Goal: Transaction & Acquisition: Purchase product/service

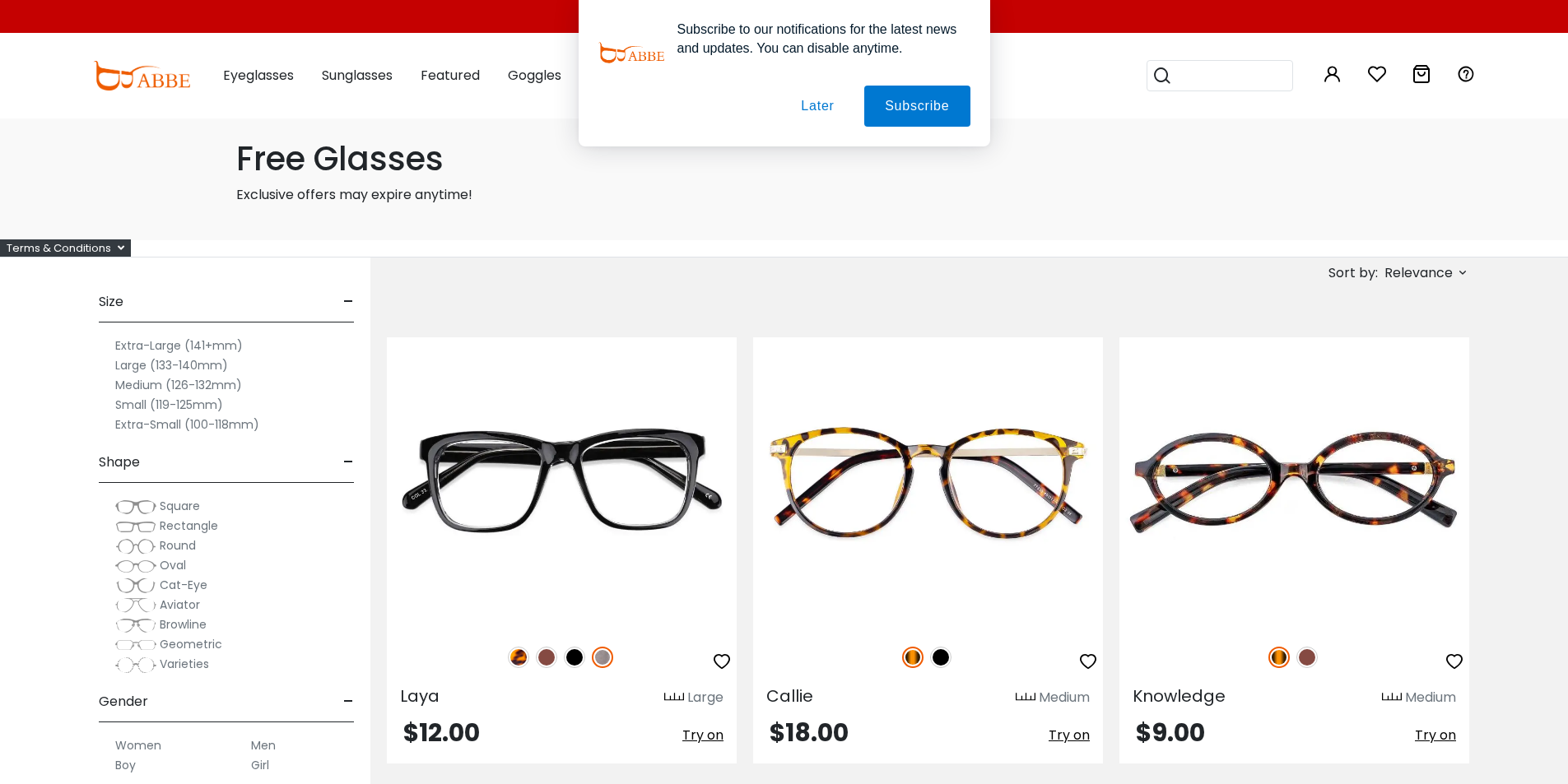
click at [800, 105] on button "Later" at bounding box center [817, 105] width 74 height 41
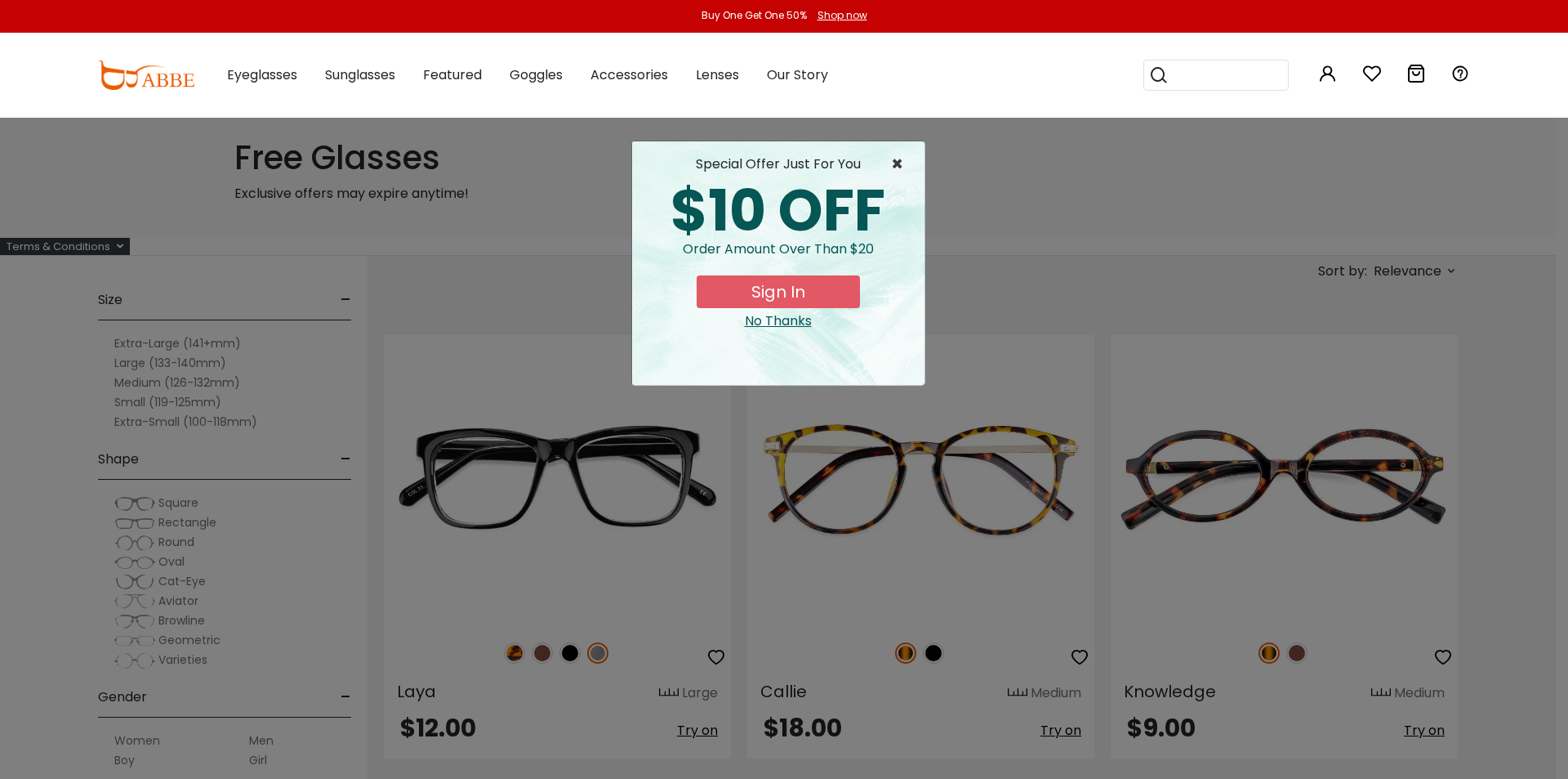
click at [891, 159] on span "×" at bounding box center [901, 165] width 21 height 20
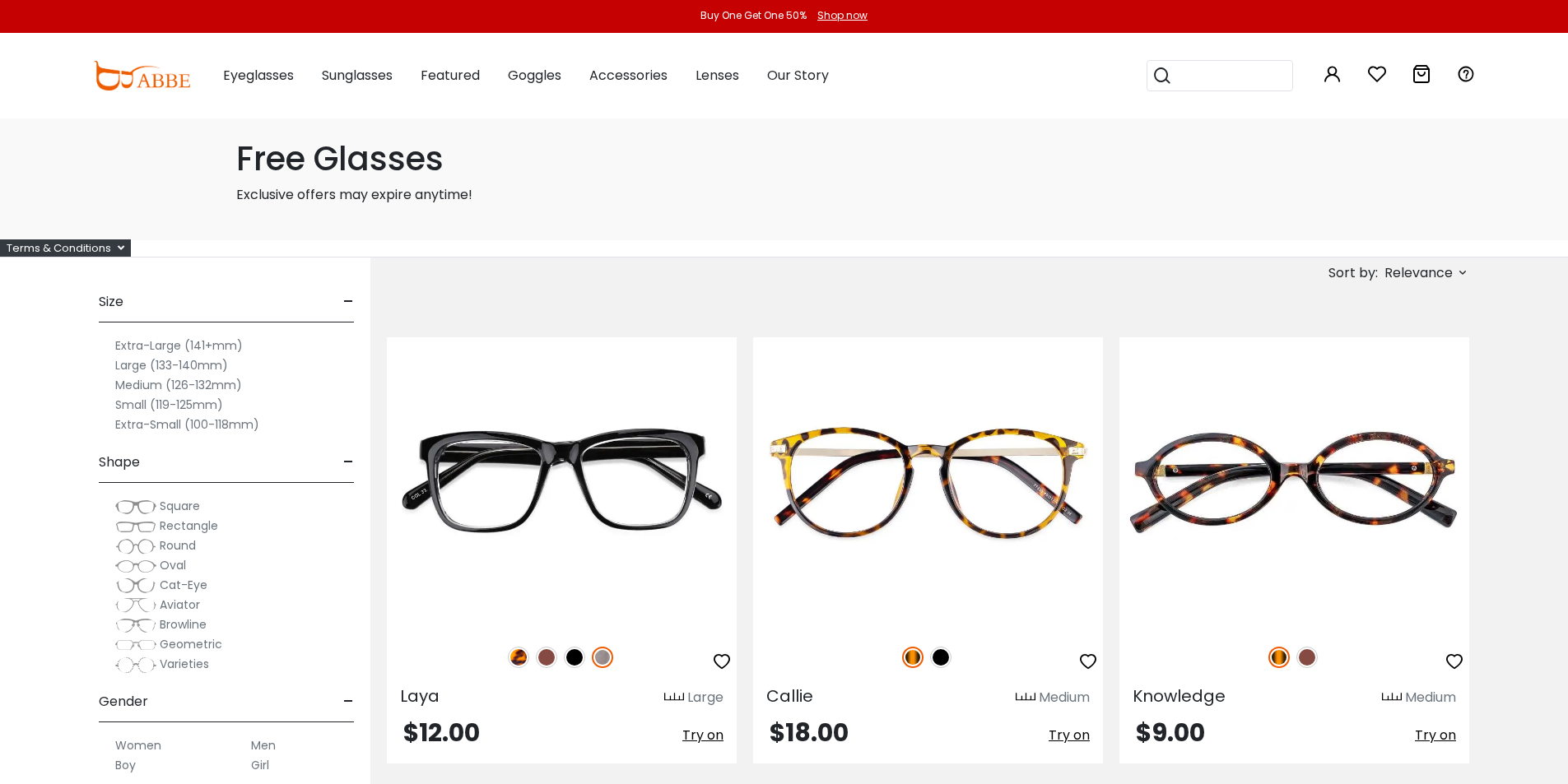
click at [1410, 278] on span "Relevance" at bounding box center [1418, 273] width 69 height 30
click at [1368, 378] on label "Prices Low To High" at bounding box center [1400, 379] width 118 height 20
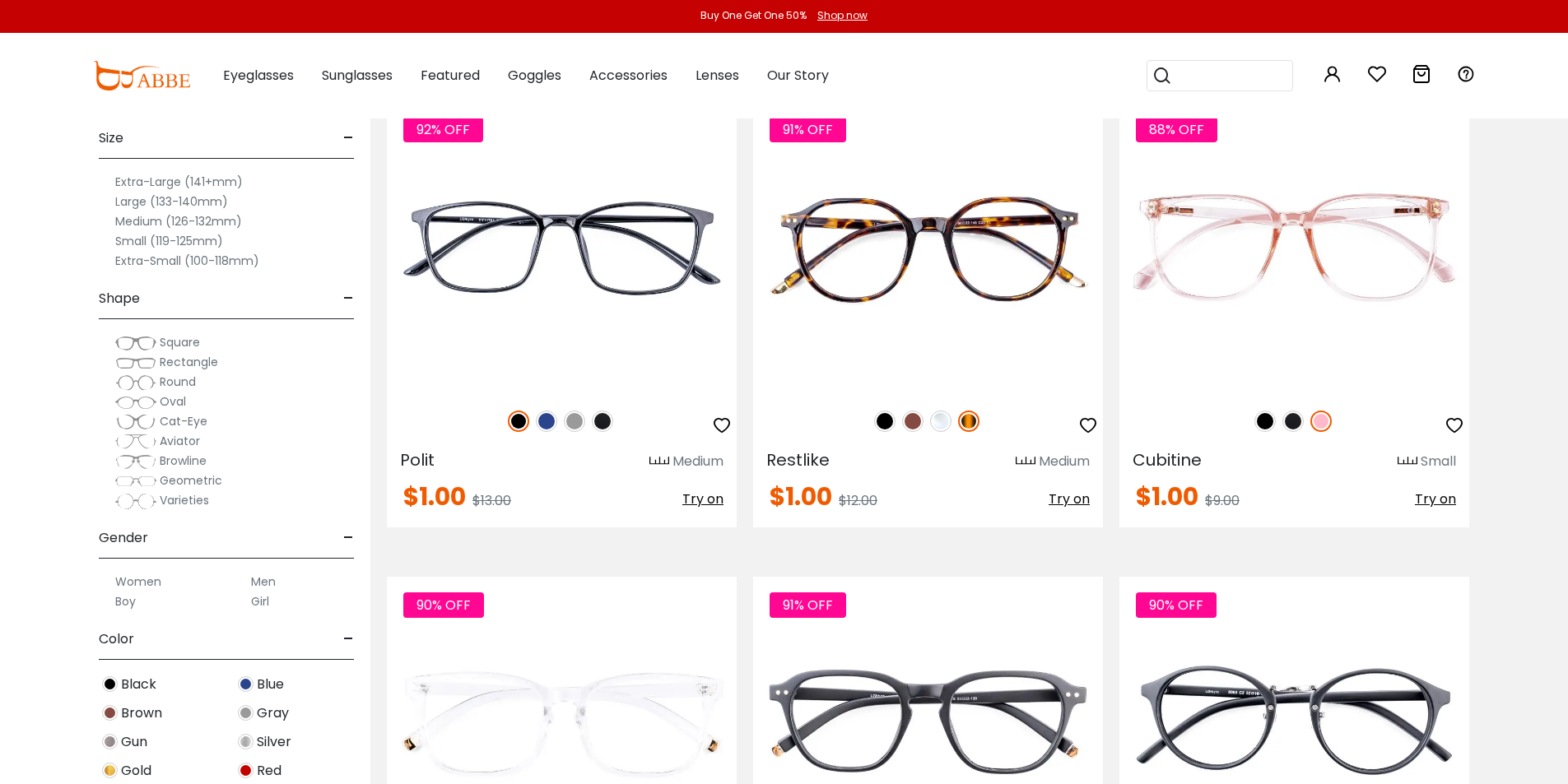
scroll to position [3537, 0]
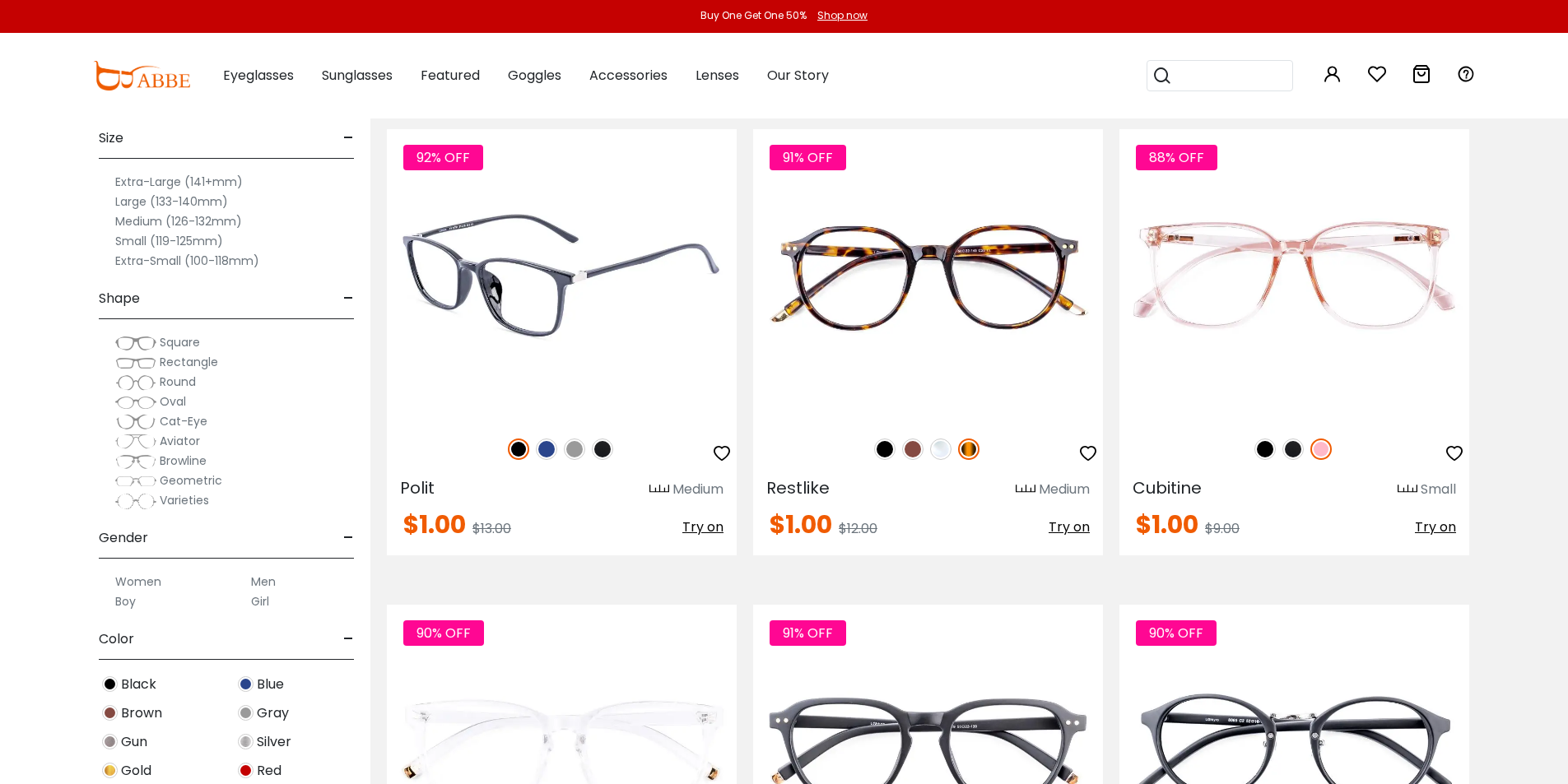
click at [520, 318] on img at bounding box center [562, 274] width 350 height 291
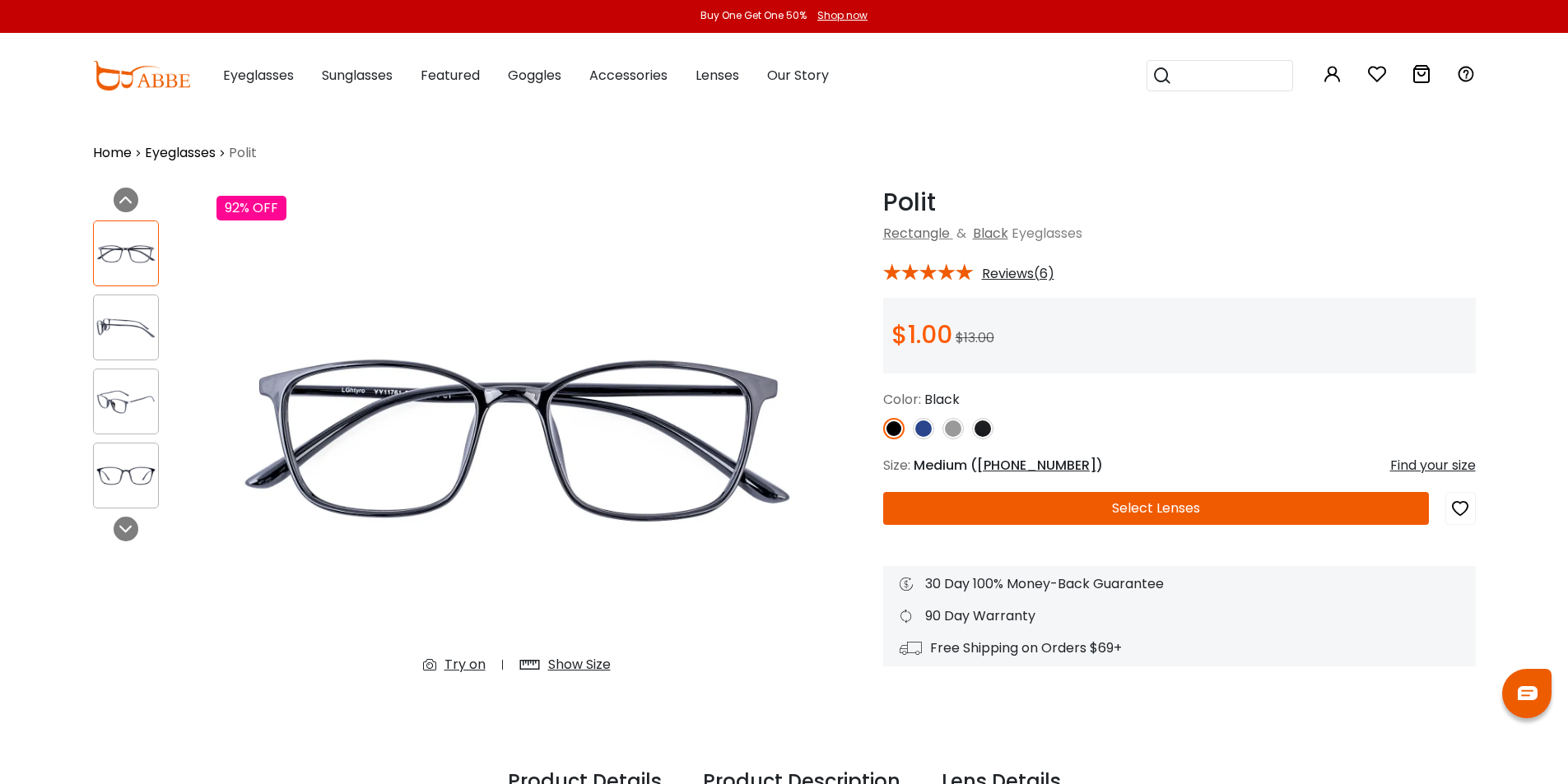
click at [988, 429] on img at bounding box center [983, 429] width 22 height 22
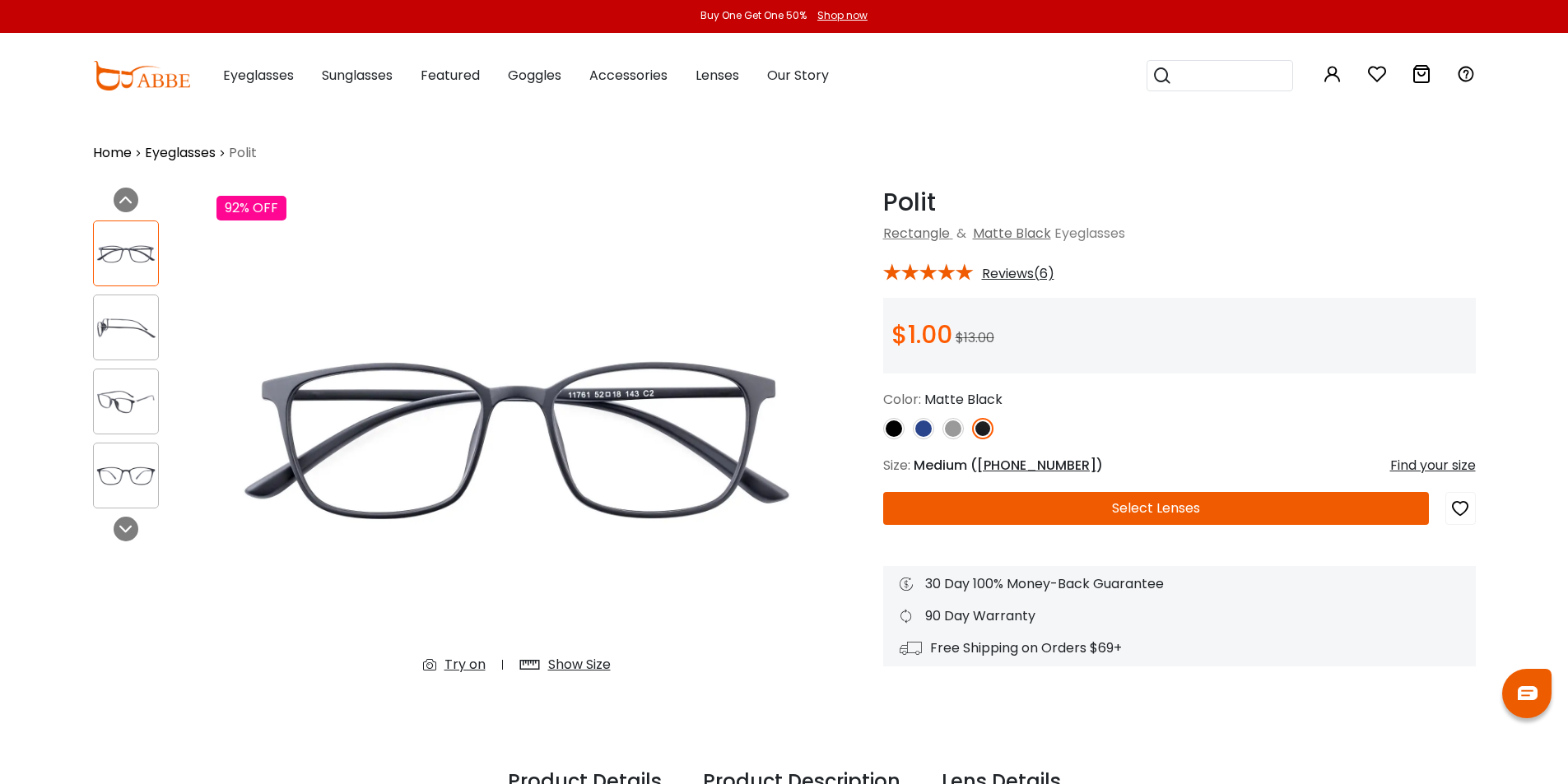
click at [946, 429] on img at bounding box center [953, 429] width 22 height 22
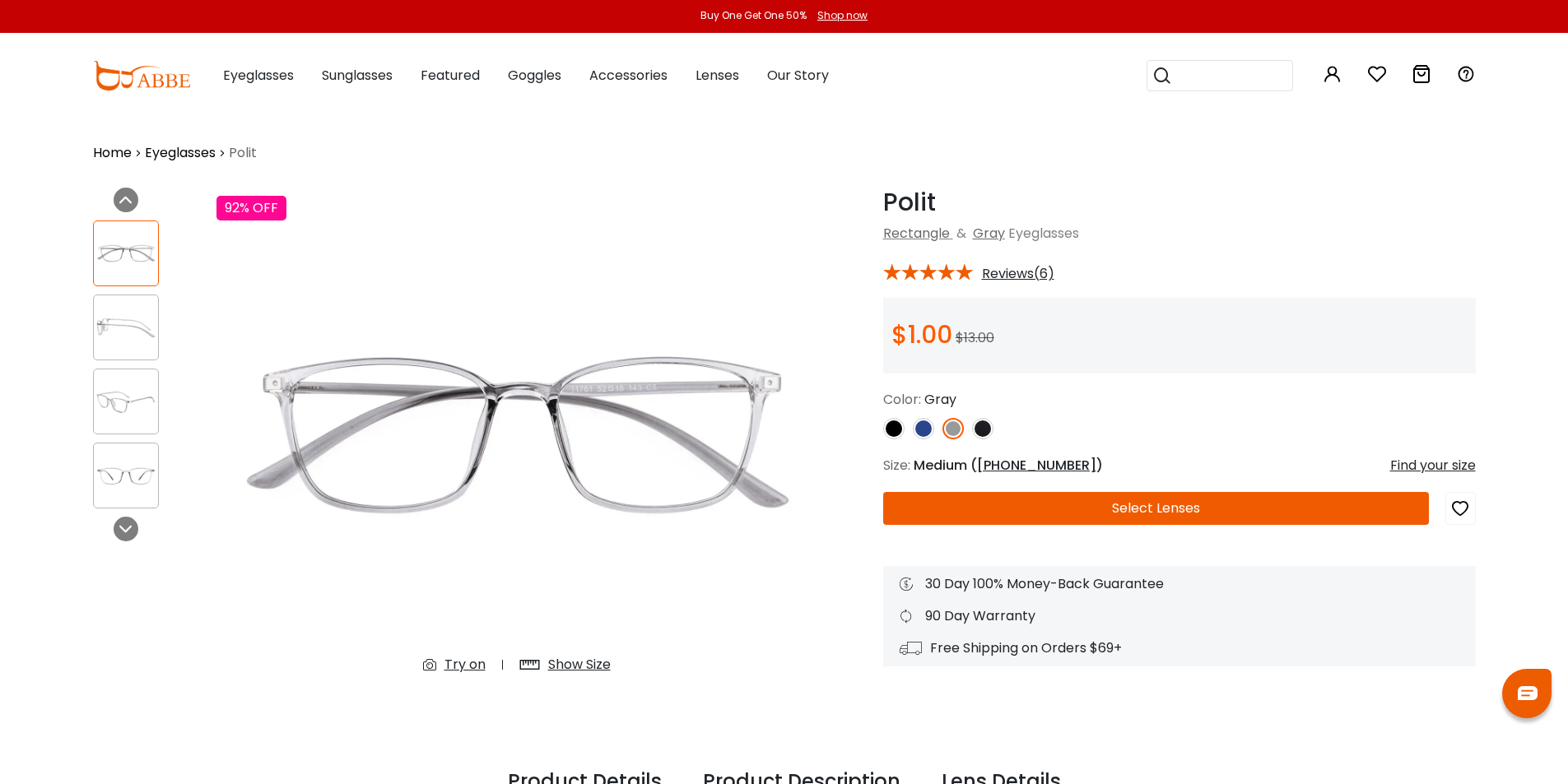
click at [890, 430] on img at bounding box center [894, 429] width 22 height 22
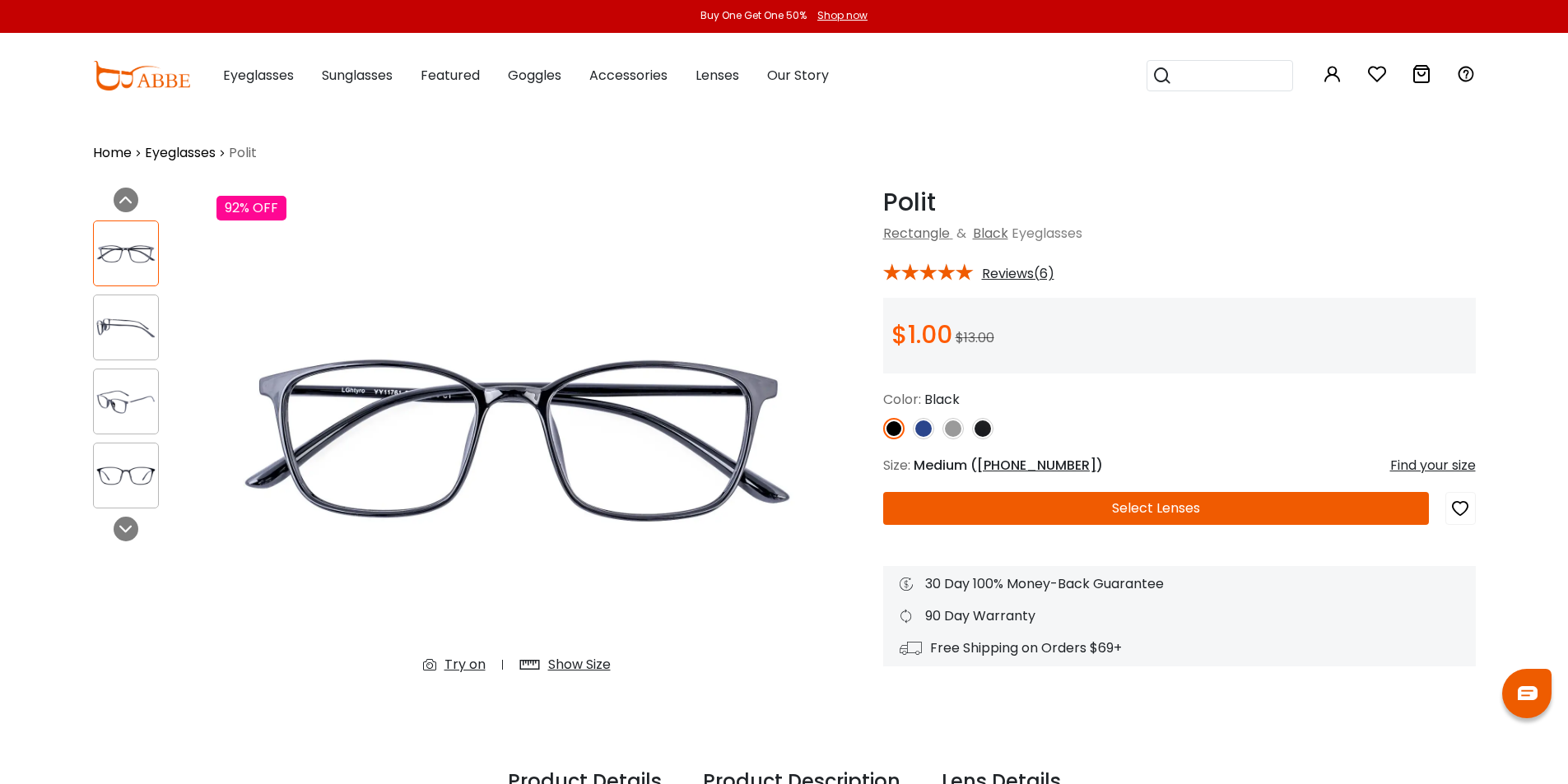
click at [118, 325] on img at bounding box center [125, 327] width 65 height 32
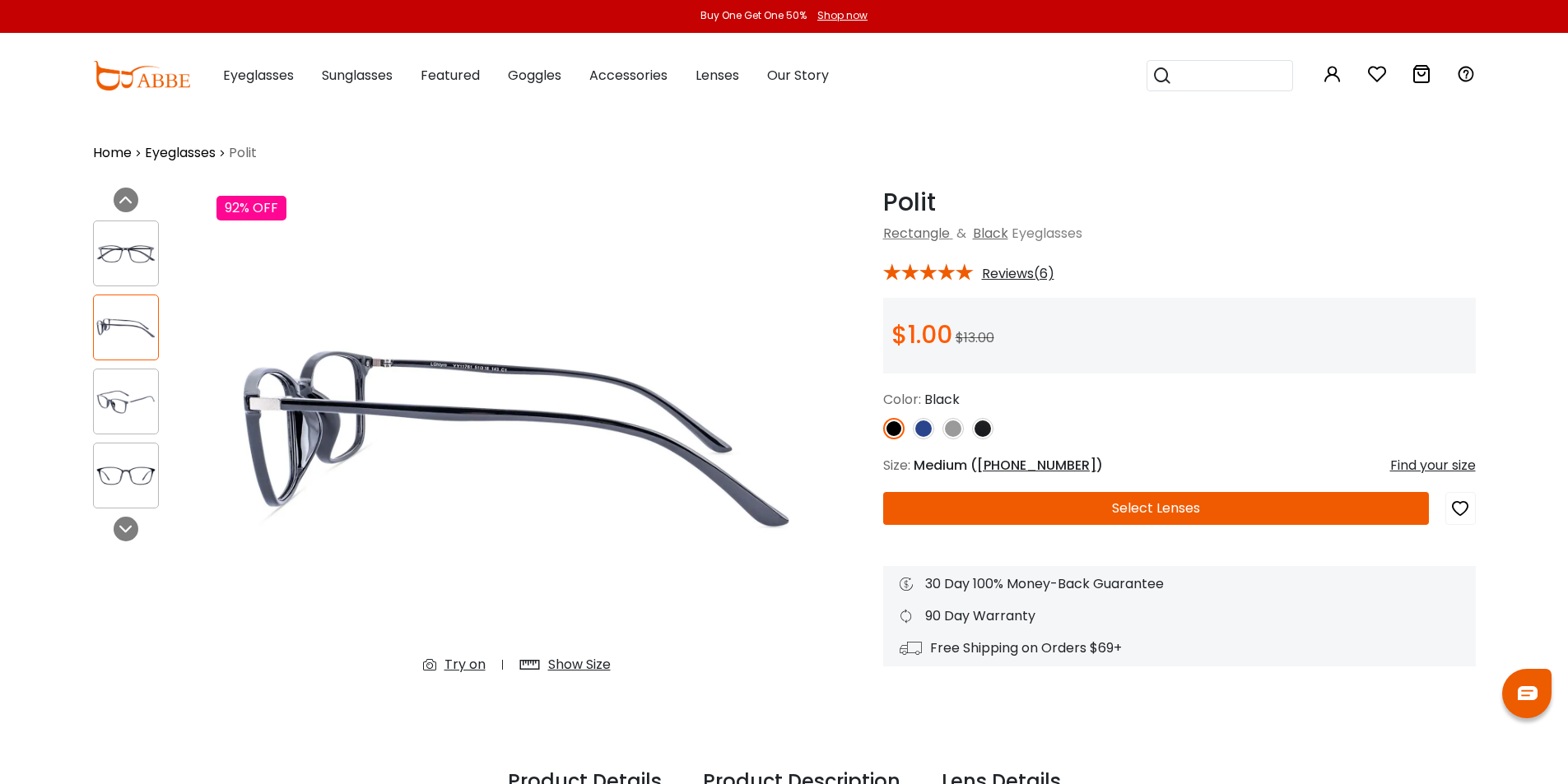
click at [134, 394] on img at bounding box center [125, 402] width 65 height 32
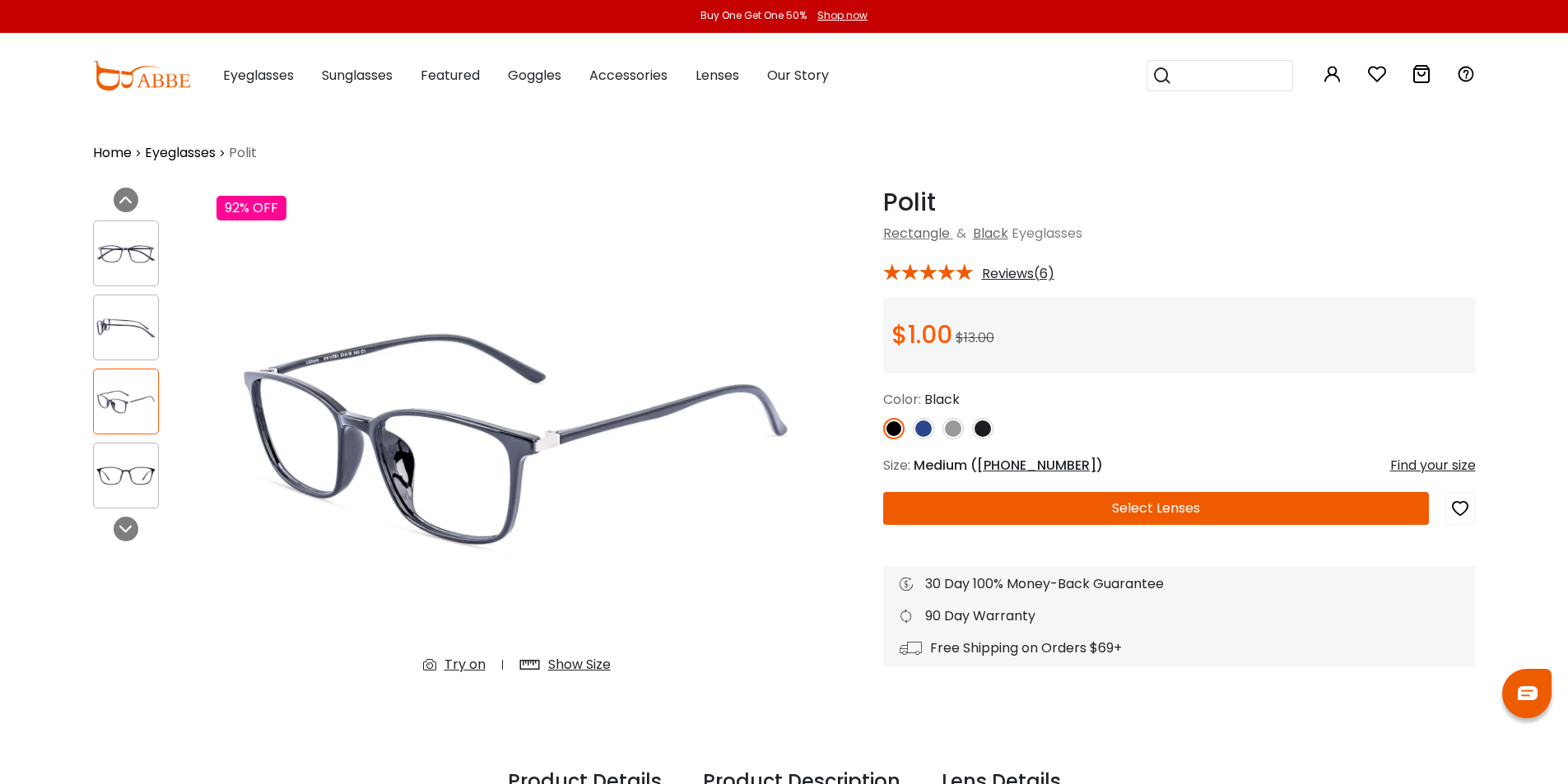
click at [128, 458] on div at bounding box center [126, 475] width 66 height 65
click at [128, 470] on img at bounding box center [125, 475] width 65 height 32
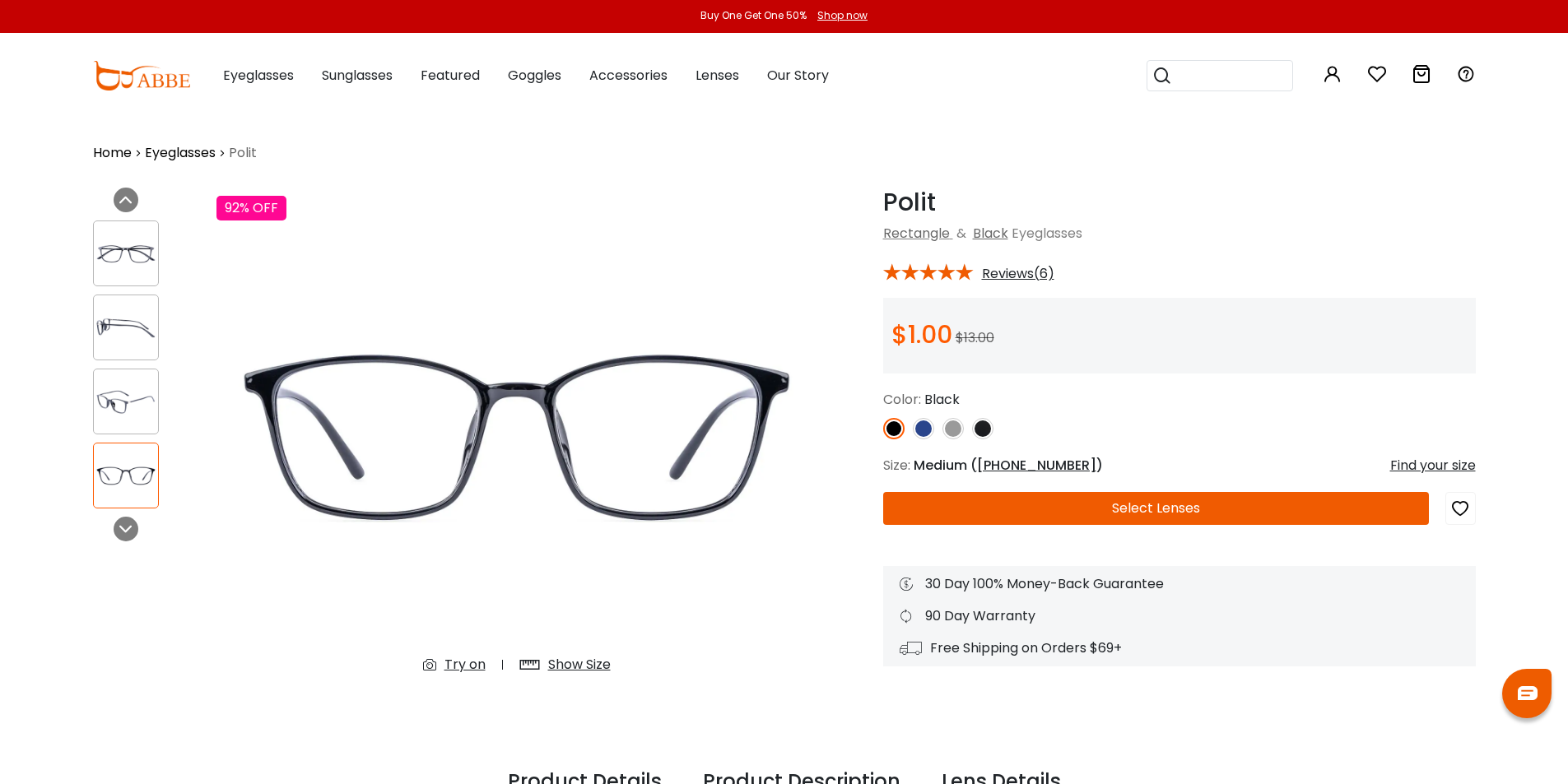
click at [109, 270] on div at bounding box center [126, 253] width 66 height 65
click at [119, 247] on img at bounding box center [125, 254] width 65 height 32
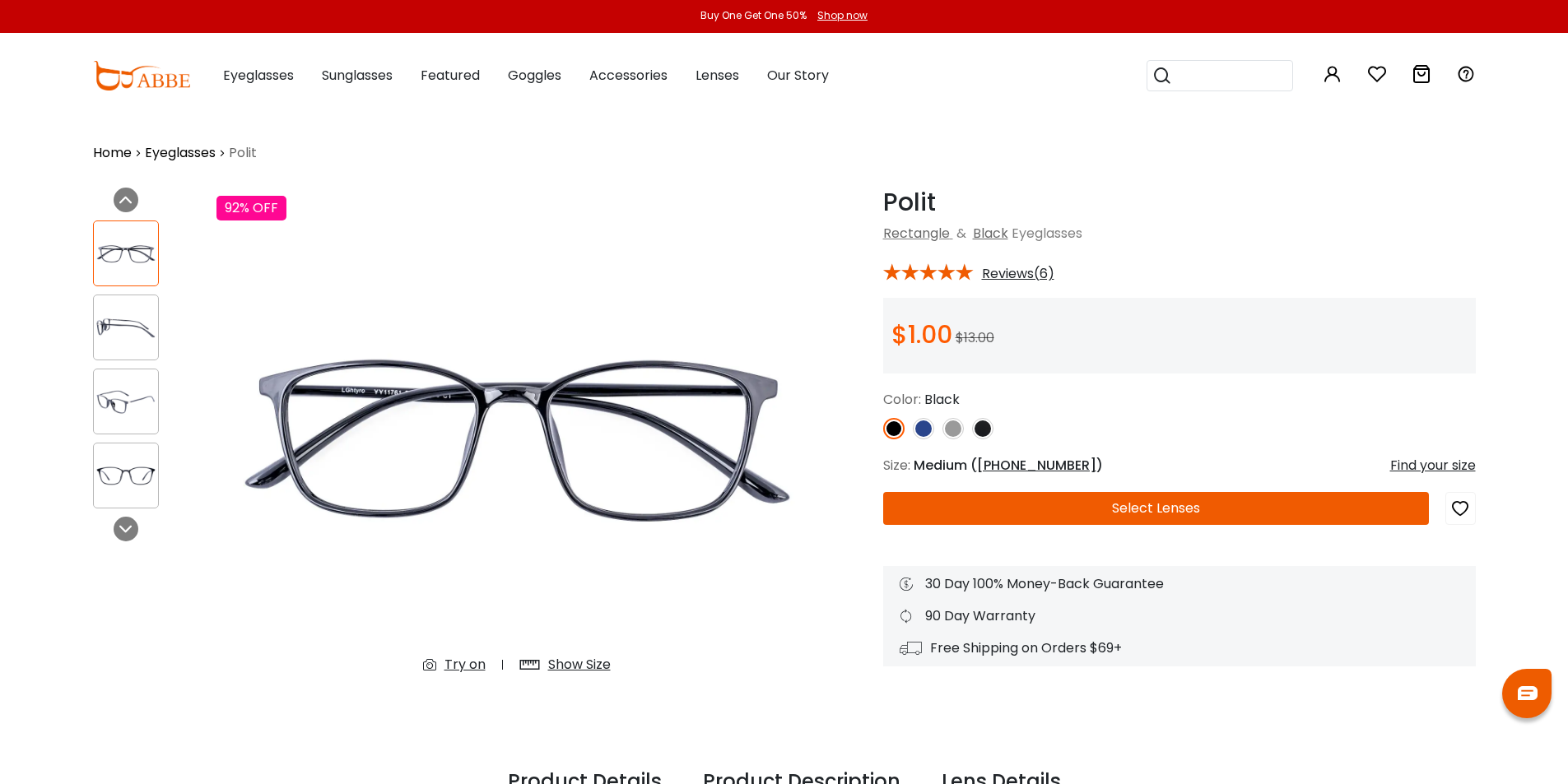
click at [1141, 508] on button "Select Lenses" at bounding box center [1156, 508] width 546 height 33
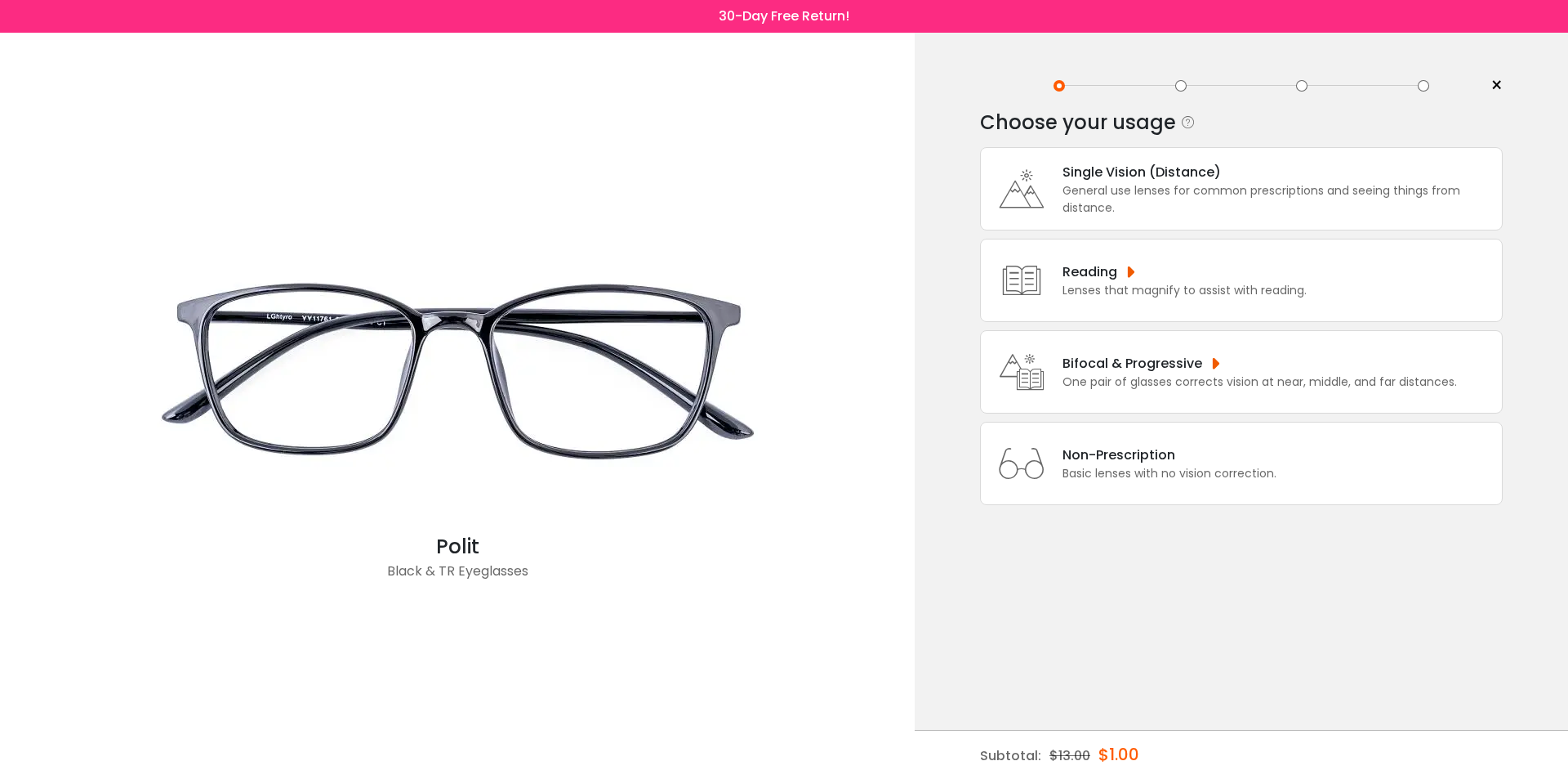
click at [1023, 190] on icon at bounding box center [1022, 188] width 65 height 65
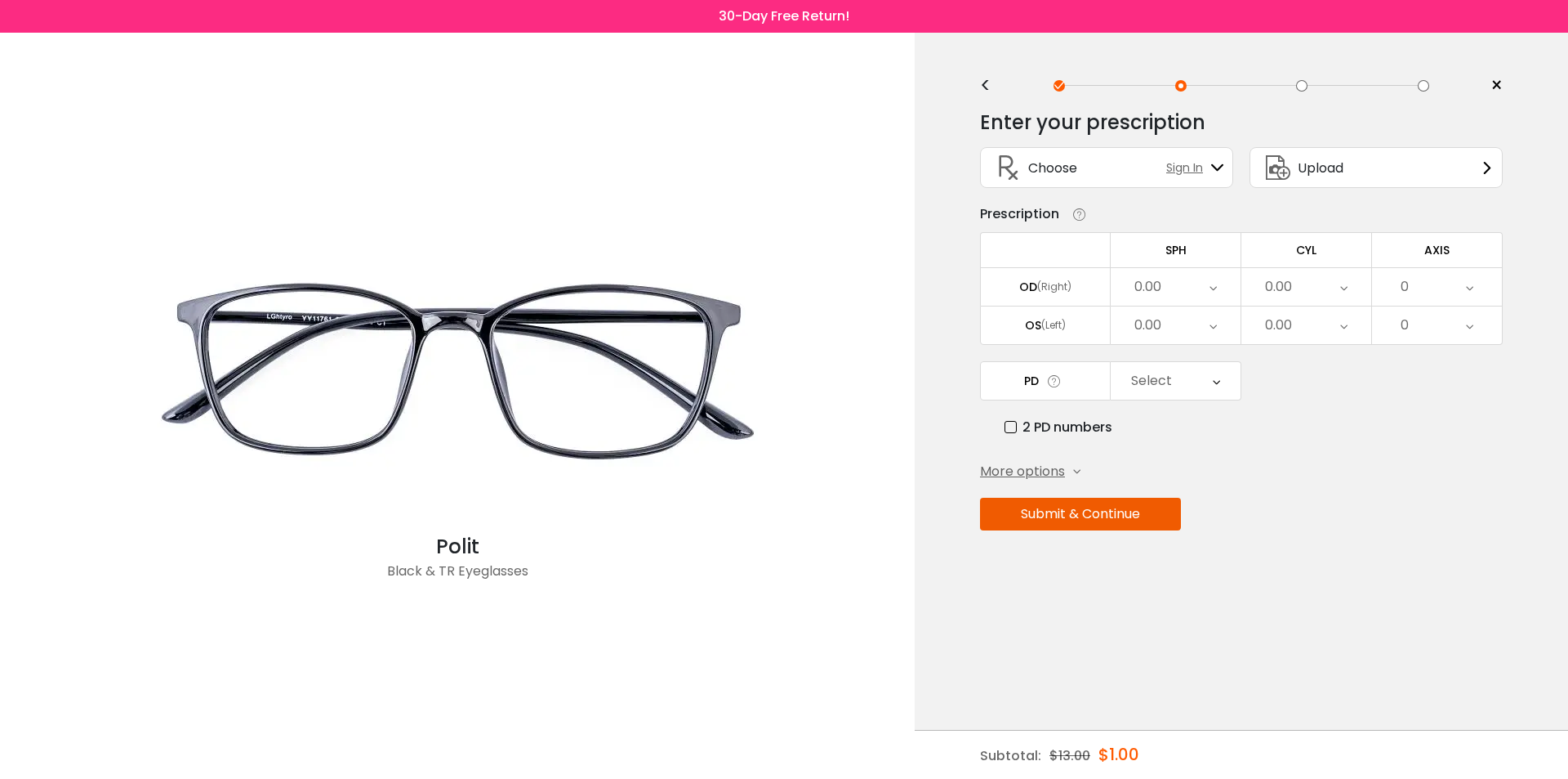
click at [1215, 294] on icon at bounding box center [1213, 287] width 7 height 37
click at [1184, 395] on li "-0.25" at bounding box center [1176, 398] width 130 height 30
click at [1215, 321] on icon at bounding box center [1213, 325] width 7 height 37
click at [1187, 434] on li "-0.25" at bounding box center [1176, 437] width 130 height 30
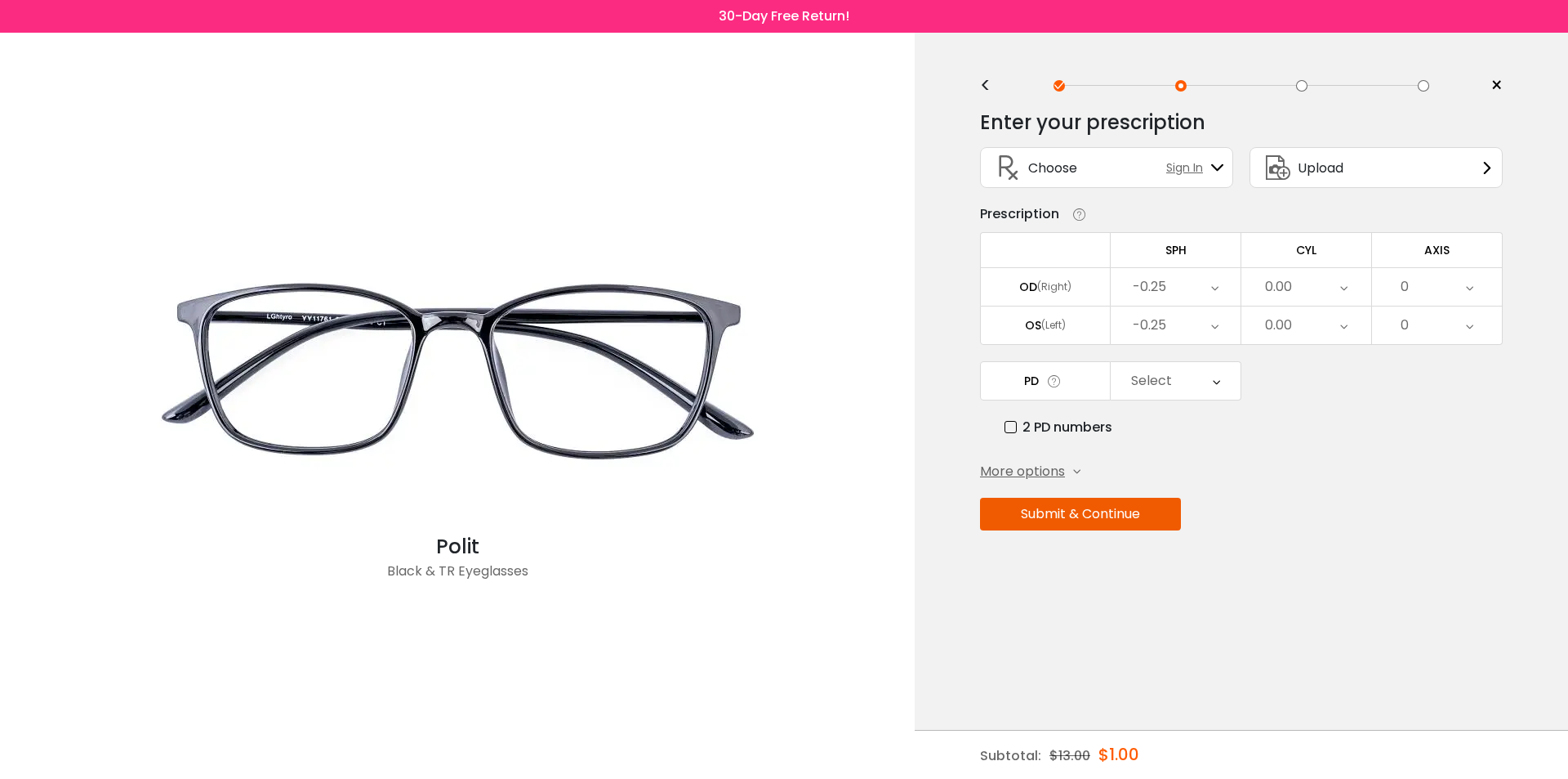
click at [1317, 277] on div "0.00" at bounding box center [1307, 287] width 130 height 37
click at [1311, 310] on li "-1.00" at bounding box center [1307, 310] width 130 height 30
click at [1315, 332] on div "0.00" at bounding box center [1307, 325] width 130 height 37
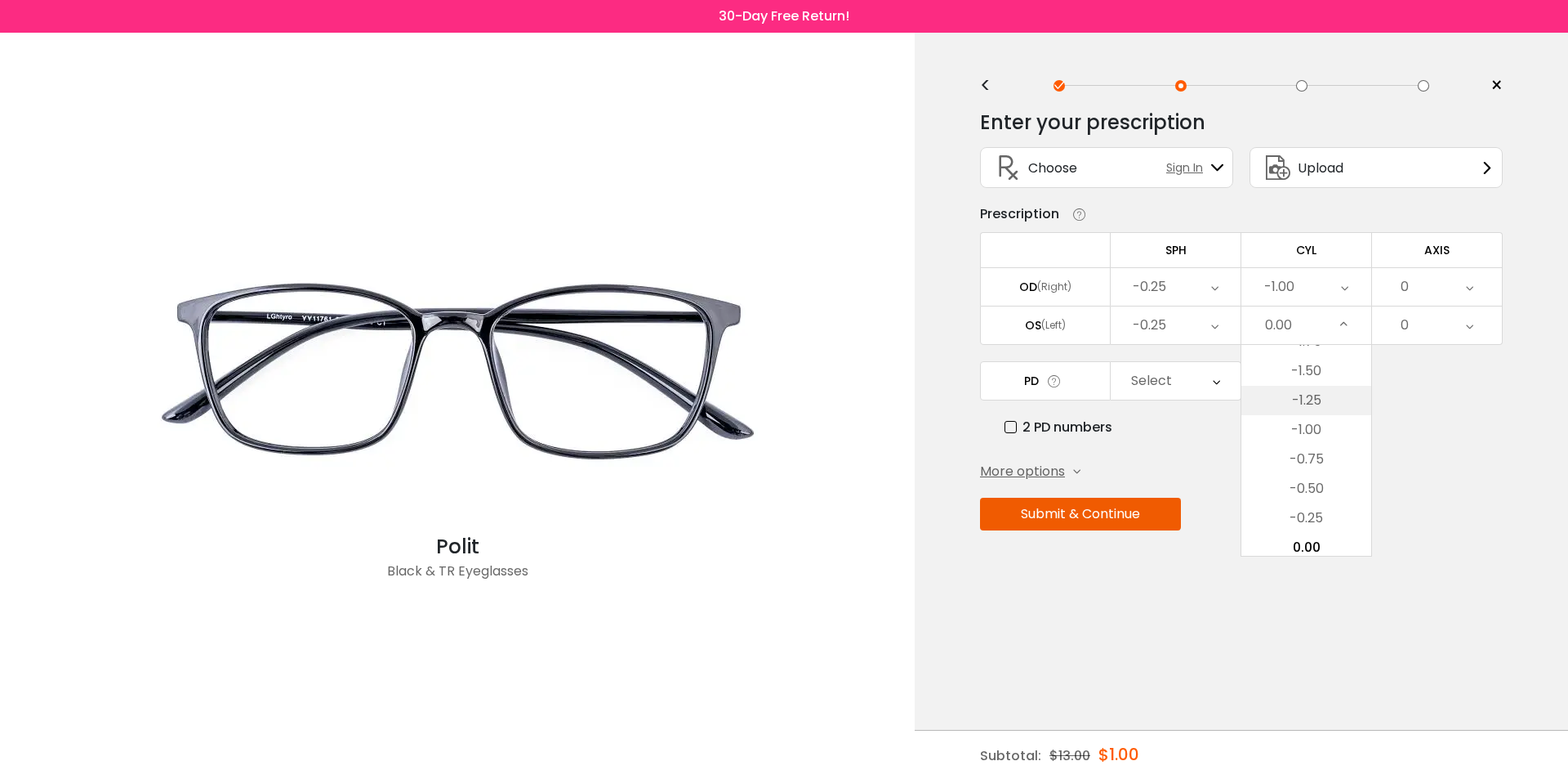
click at [1313, 400] on li "-1.25" at bounding box center [1307, 400] width 130 height 30
click at [1467, 289] on icon at bounding box center [1469, 287] width 7 height 37
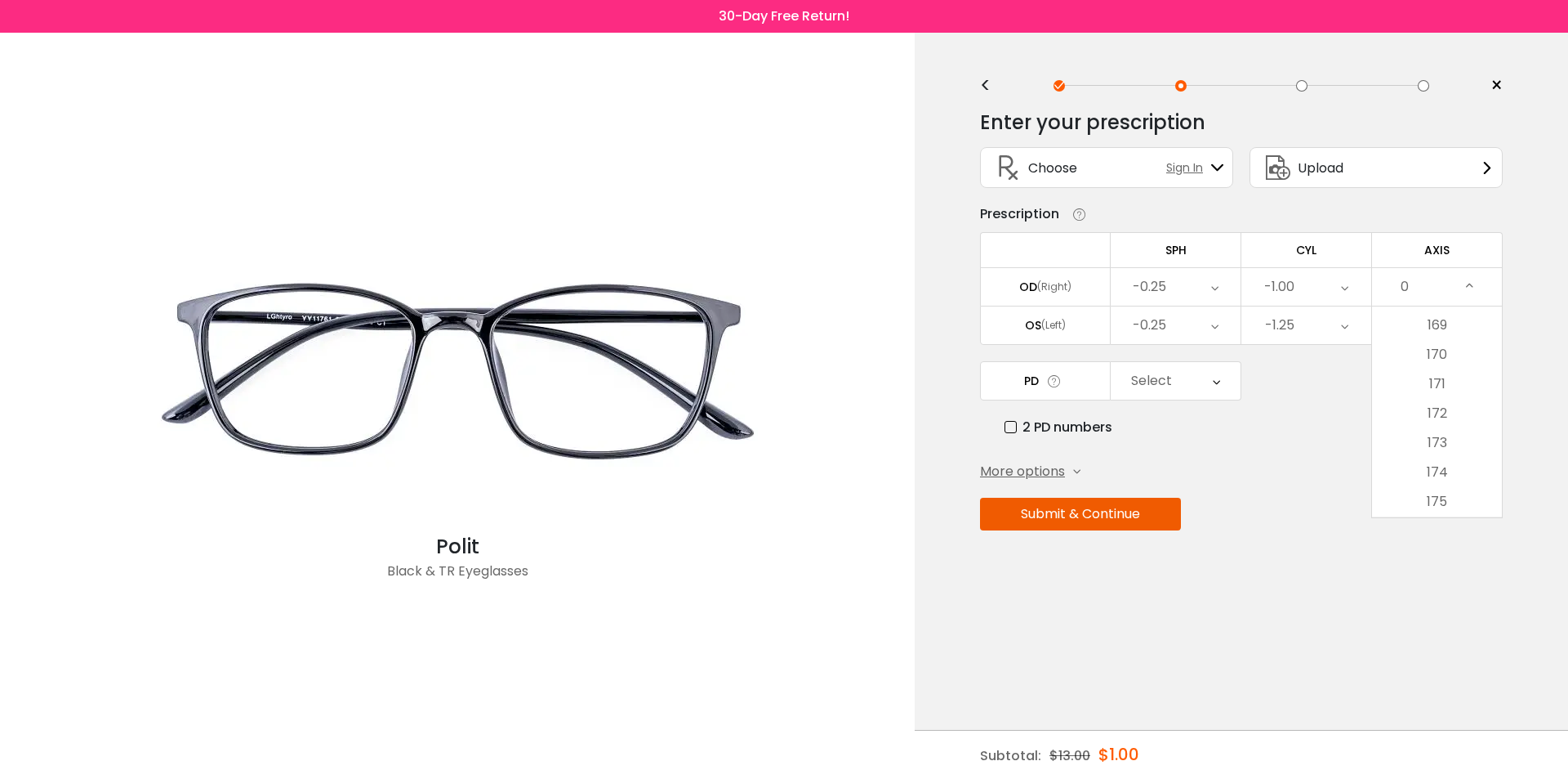
scroll to position [4951, 0]
click at [1449, 366] on li "170" at bounding box center [1437, 372] width 130 height 30
click at [1466, 329] on icon at bounding box center [1469, 325] width 7 height 37
click at [1435, 411] on li "27" at bounding box center [1437, 418] width 130 height 30
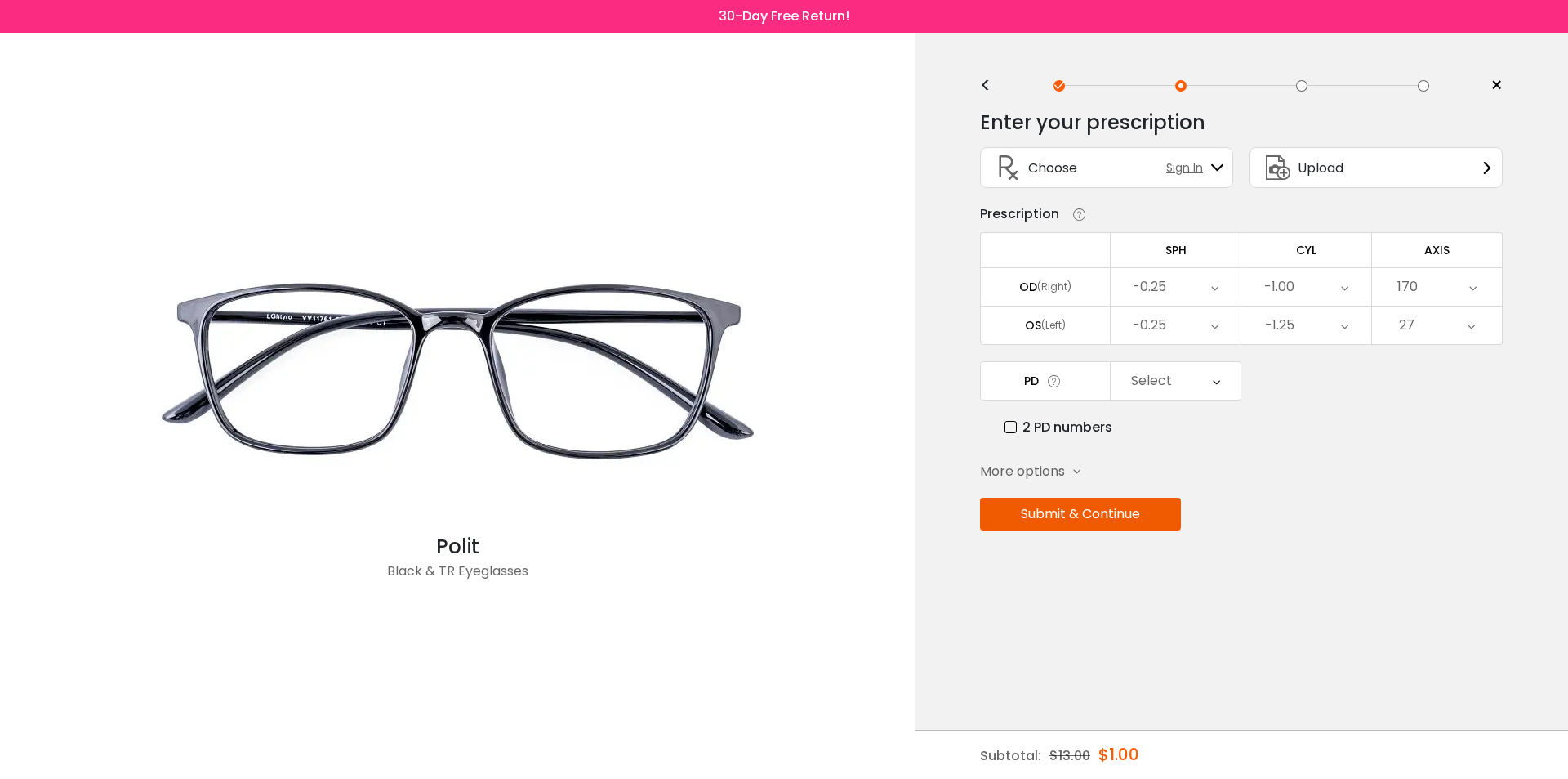
click at [1053, 384] on icon at bounding box center [1055, 381] width 17 height 17
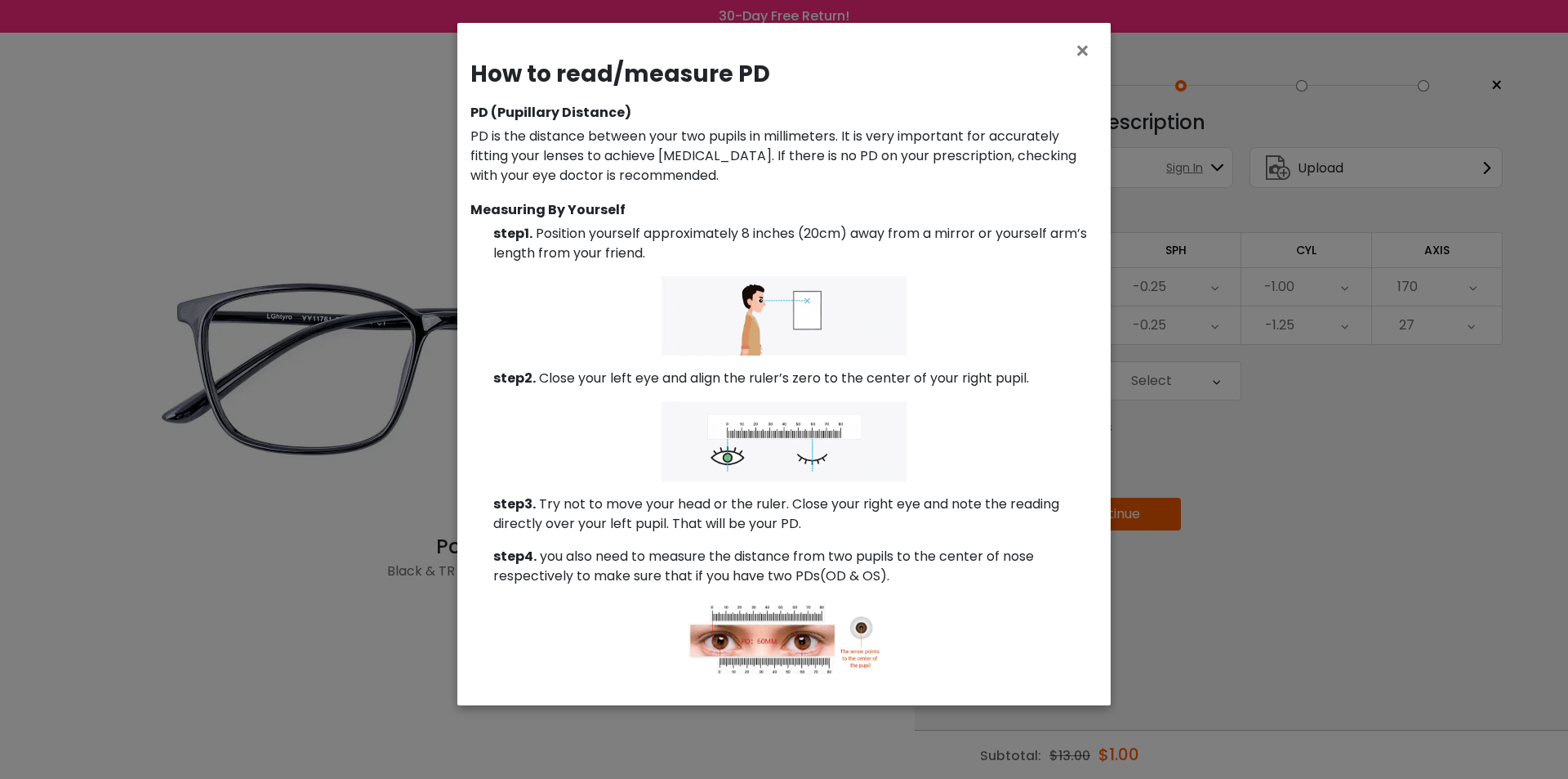
click at [1205, 352] on div "× How to read/measure PD PD (Pupillary Distance) PD is the distance between you…" at bounding box center [784, 390] width 1568 height 779
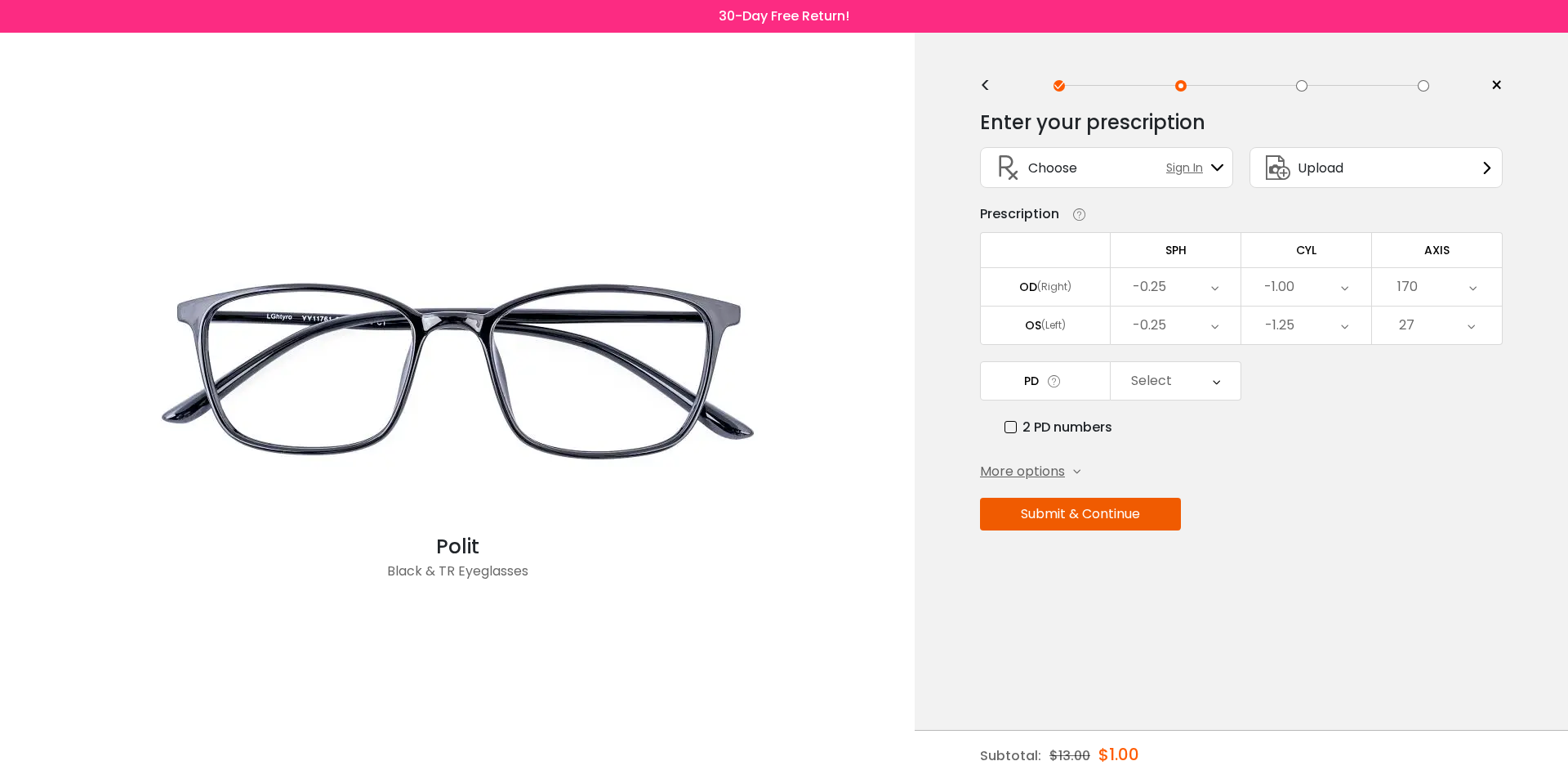
click at [1142, 507] on button "Submit & Continue" at bounding box center [1081, 514] width 201 height 33
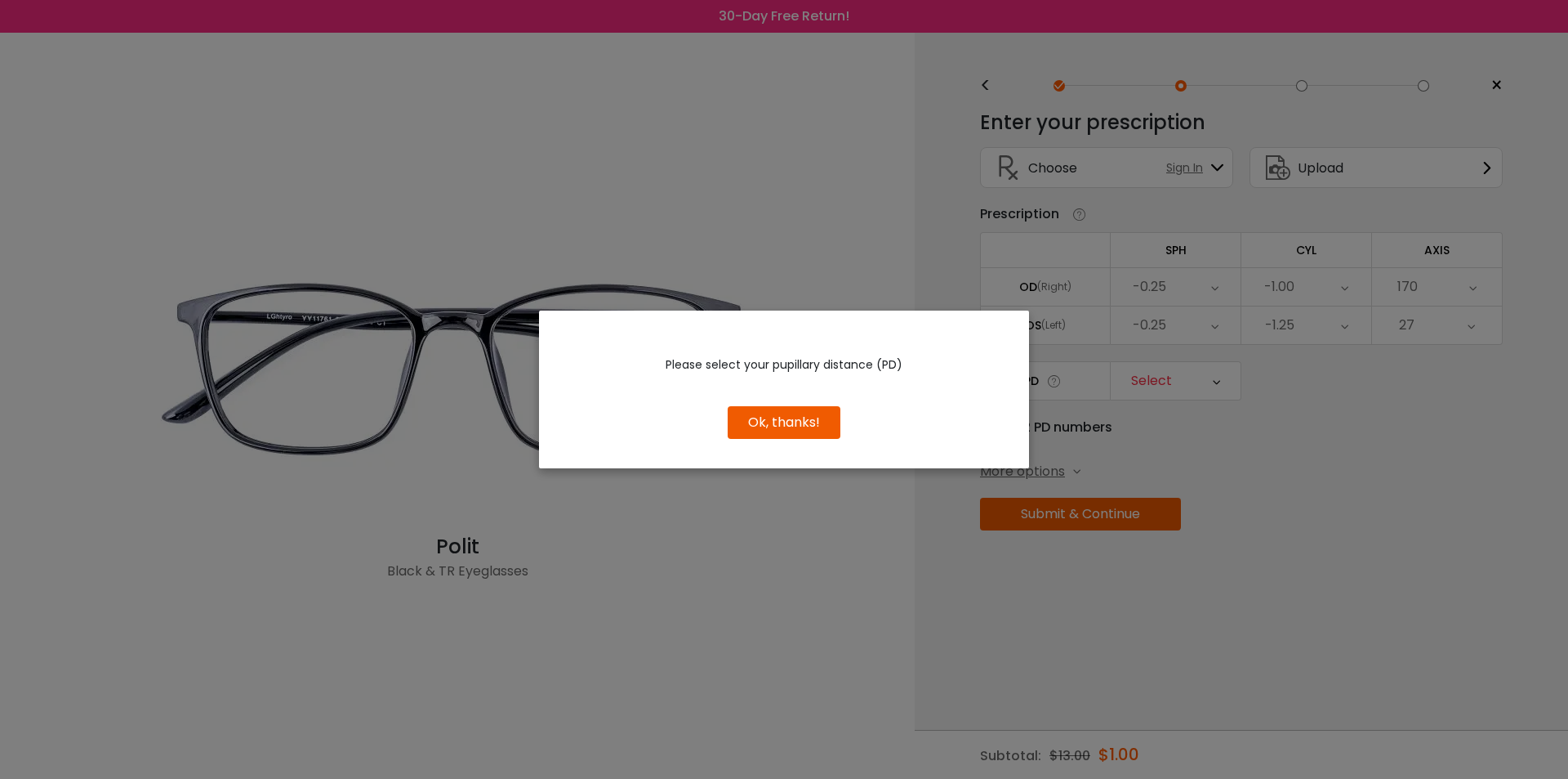
click at [800, 418] on button "Ok, thanks!" at bounding box center [784, 422] width 112 height 33
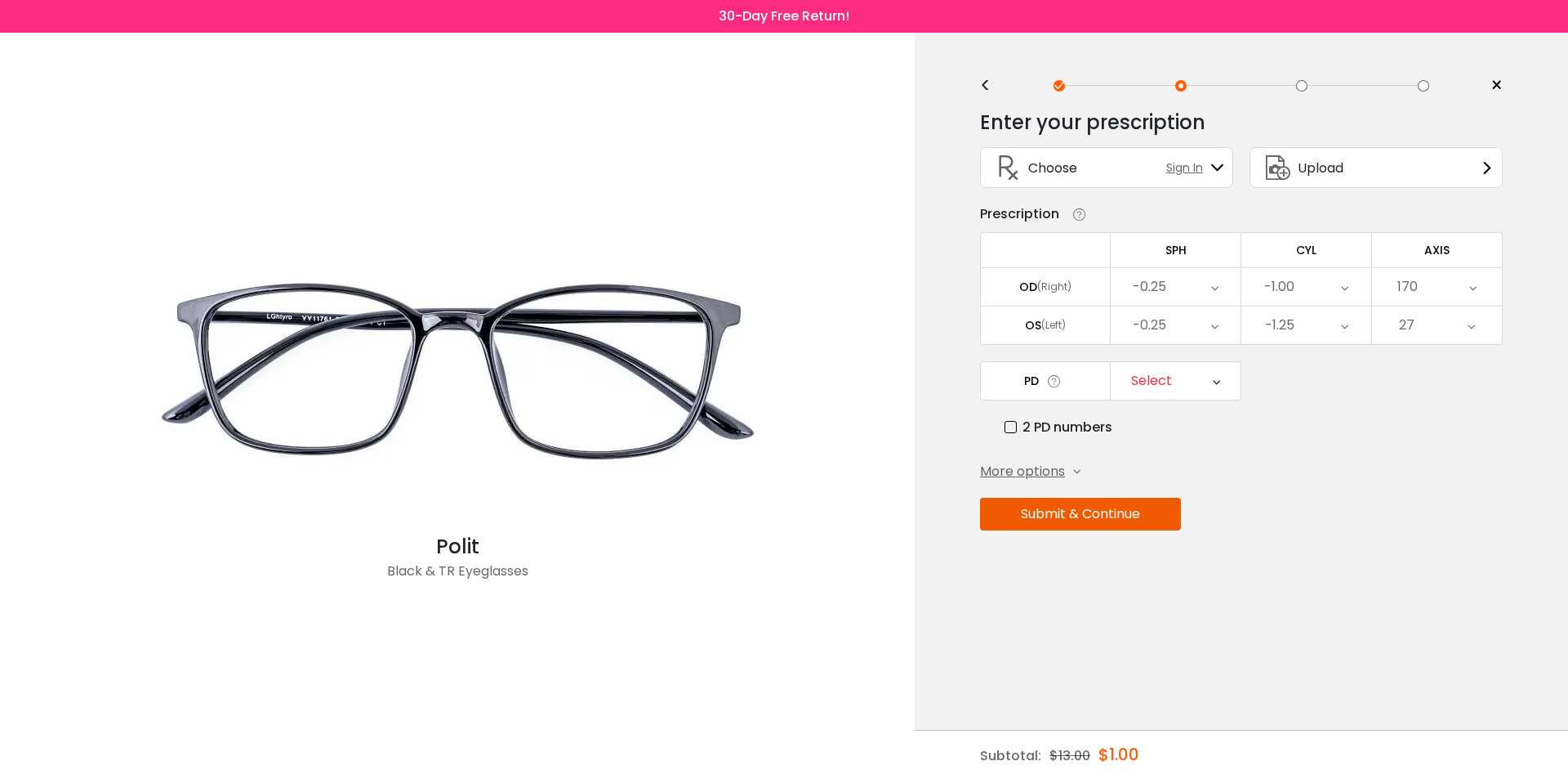
click at [1050, 380] on icon at bounding box center [1055, 381] width 17 height 17
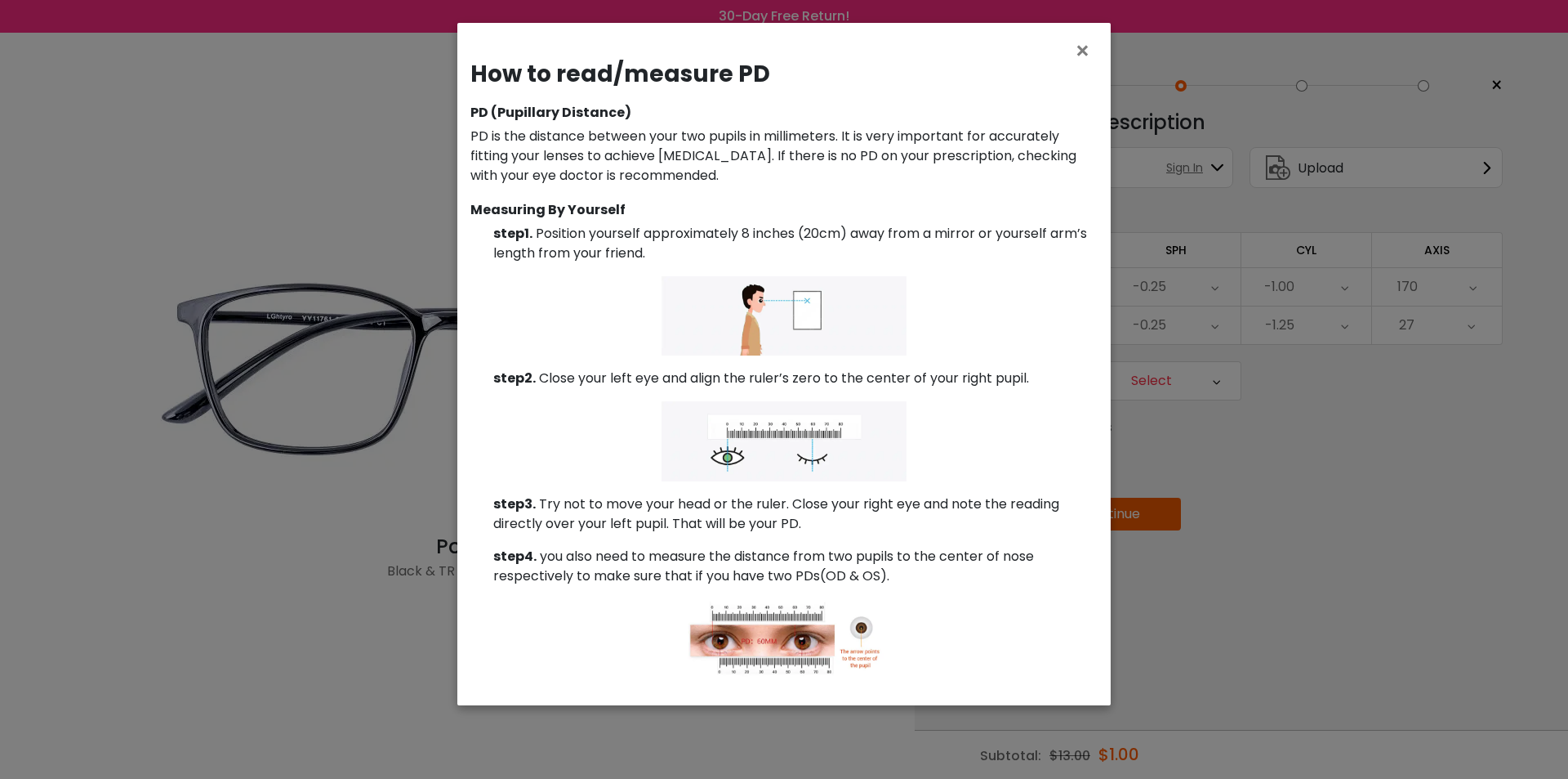
click at [1314, 347] on div "× How to read/measure PD PD (Pupillary Distance) PD is the distance between you…" at bounding box center [784, 390] width 1568 height 779
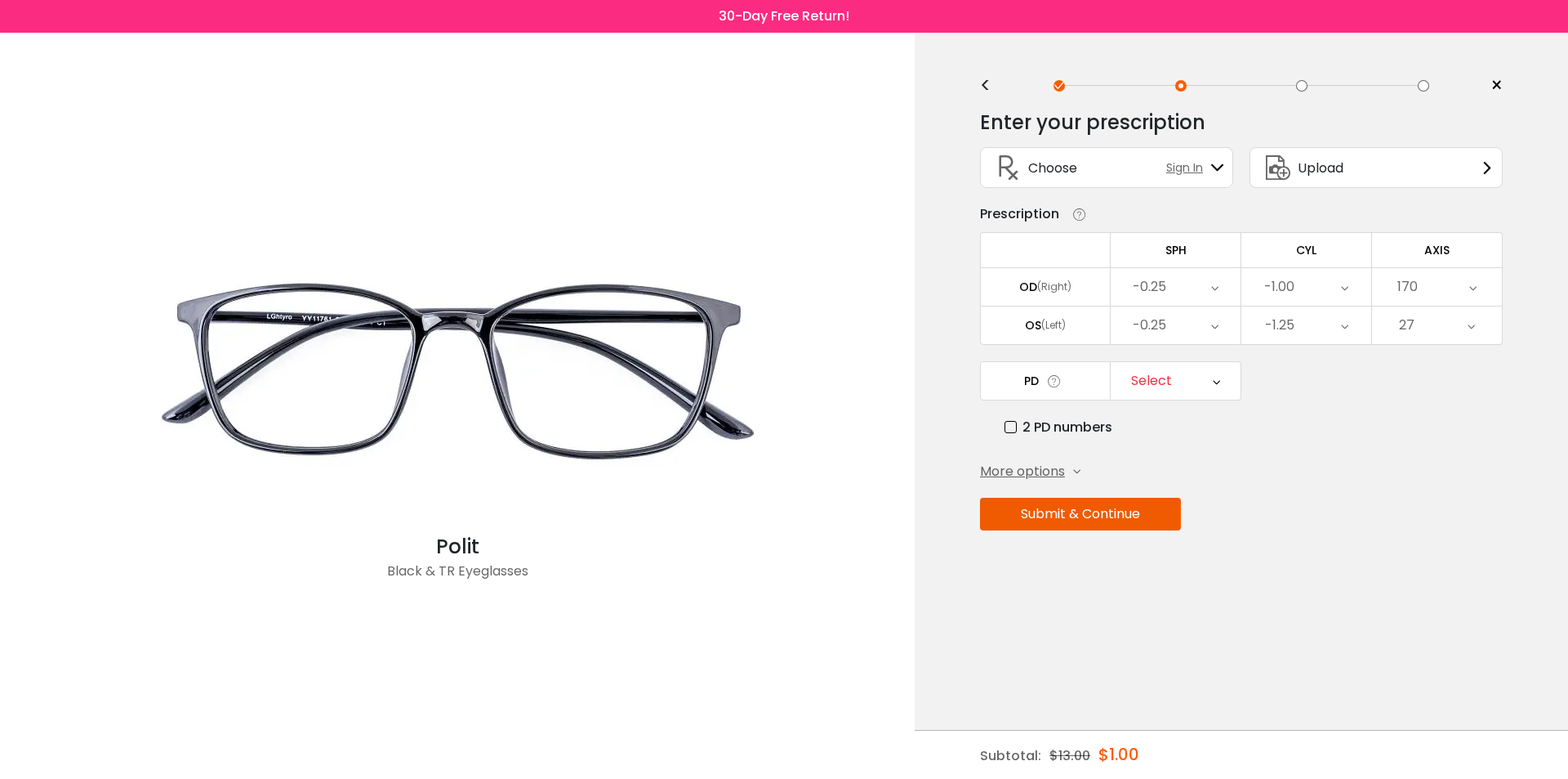
click at [1174, 379] on div "Select" at bounding box center [1176, 381] width 130 height 37
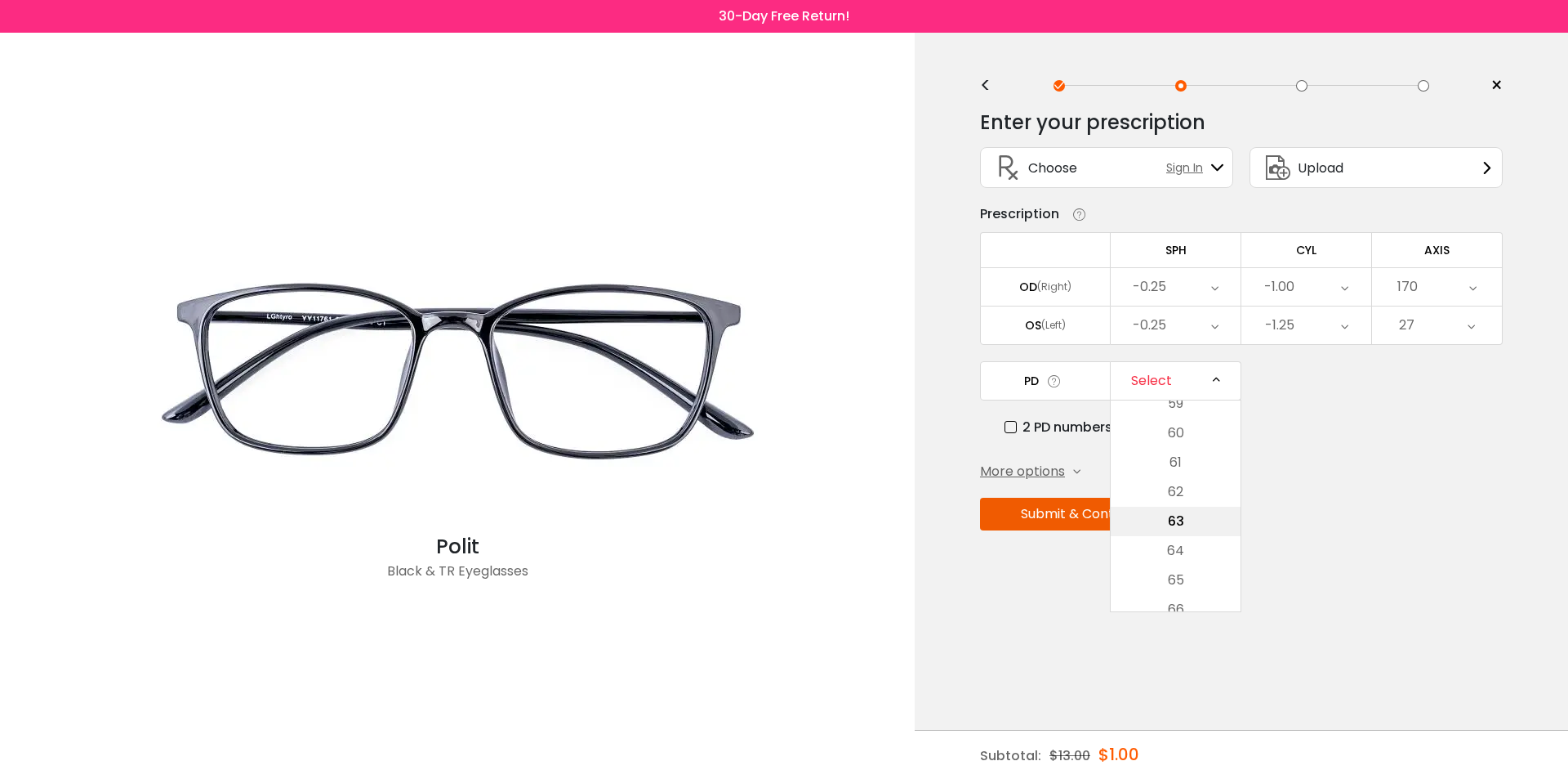
click at [1191, 518] on li "63" at bounding box center [1176, 522] width 130 height 30
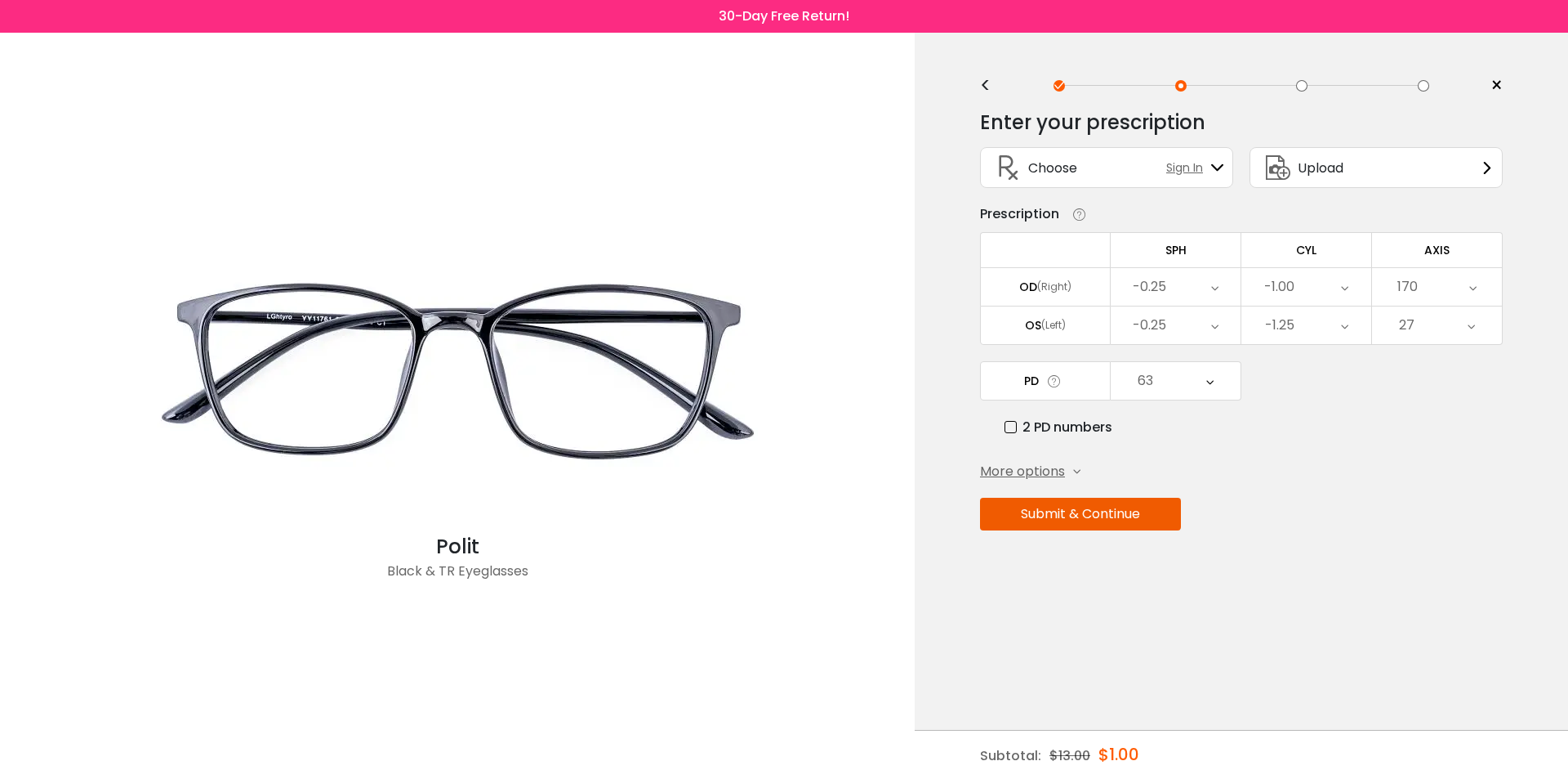
click at [1106, 516] on button "Submit & Continue" at bounding box center [1081, 514] width 201 height 33
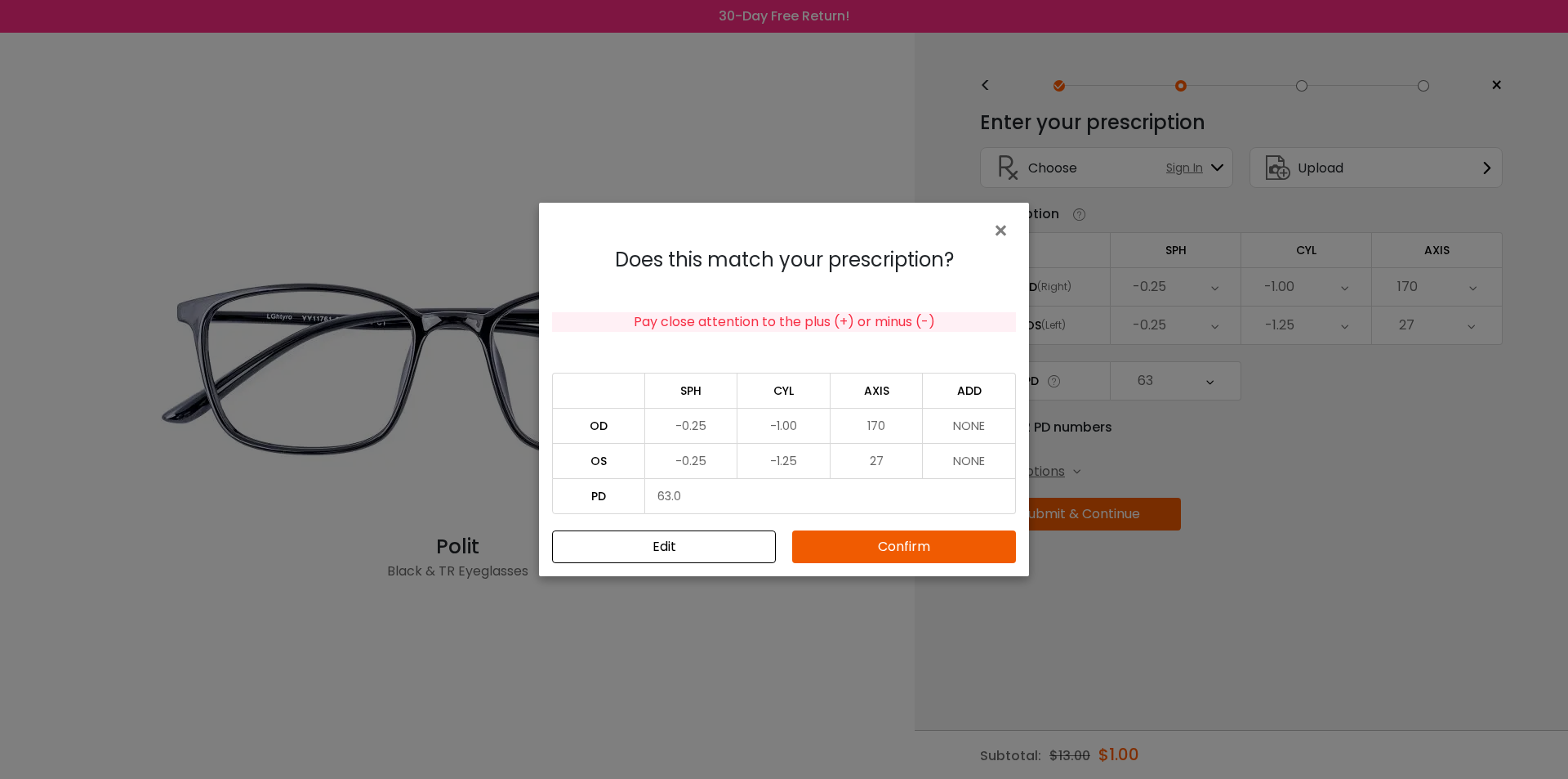
click at [880, 544] on button "Confirm" at bounding box center [904, 546] width 224 height 33
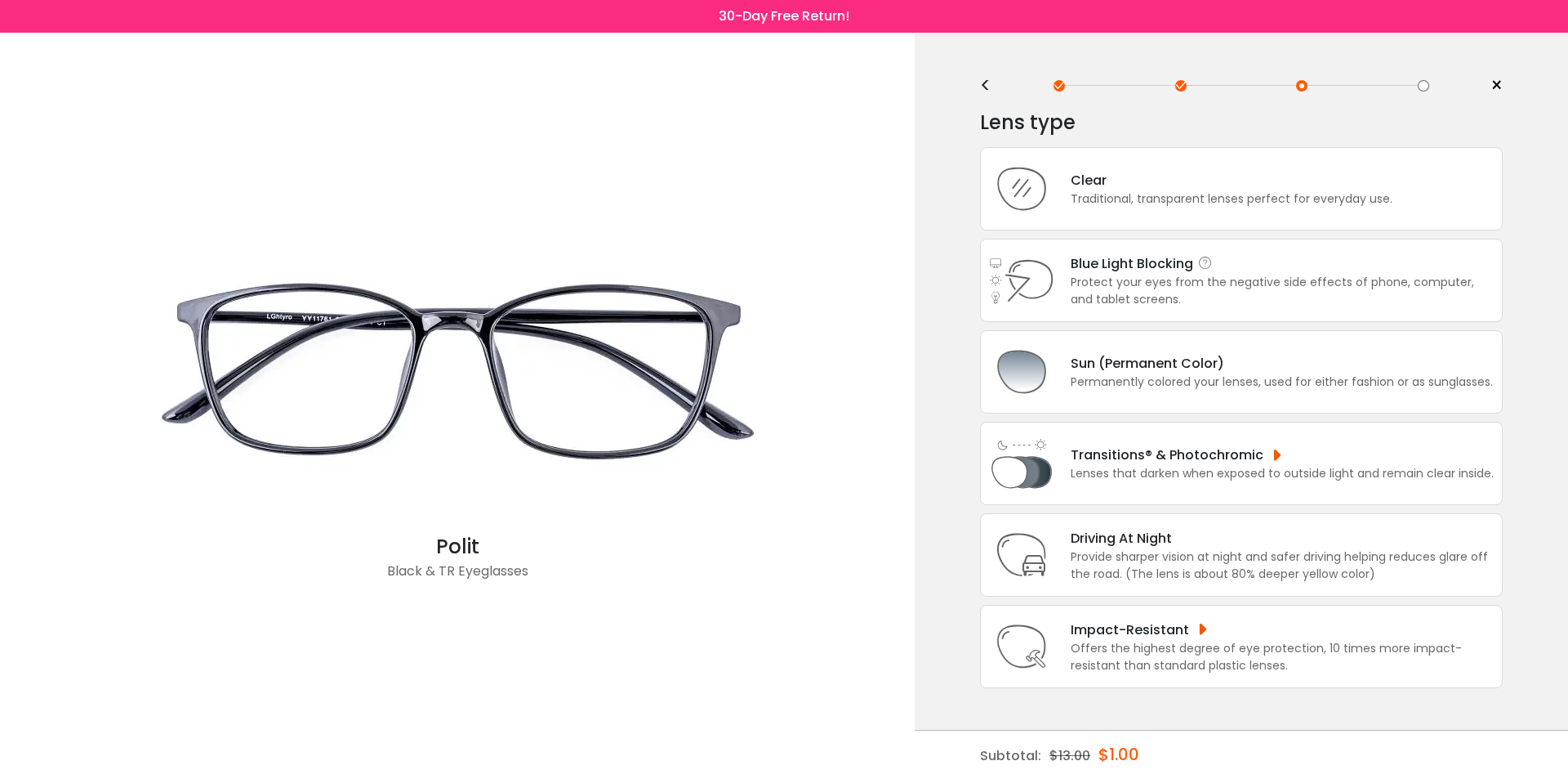
click at [1261, 290] on div "Protect your eyes from the negative side effects of phone, computer, and tablet…" at bounding box center [1282, 291] width 423 height 35
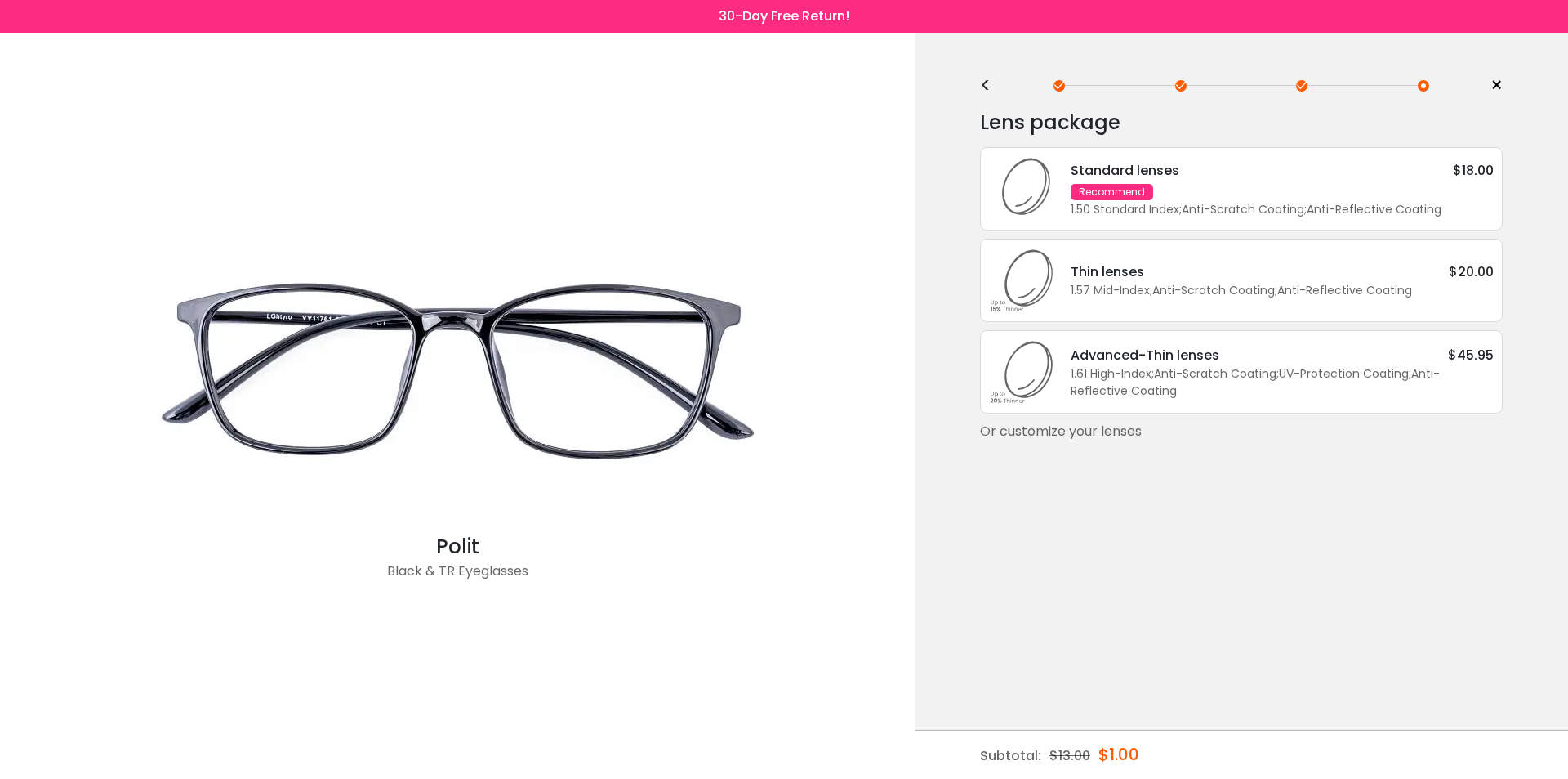
click at [986, 82] on div "<" at bounding box center [992, 85] width 25 height 13
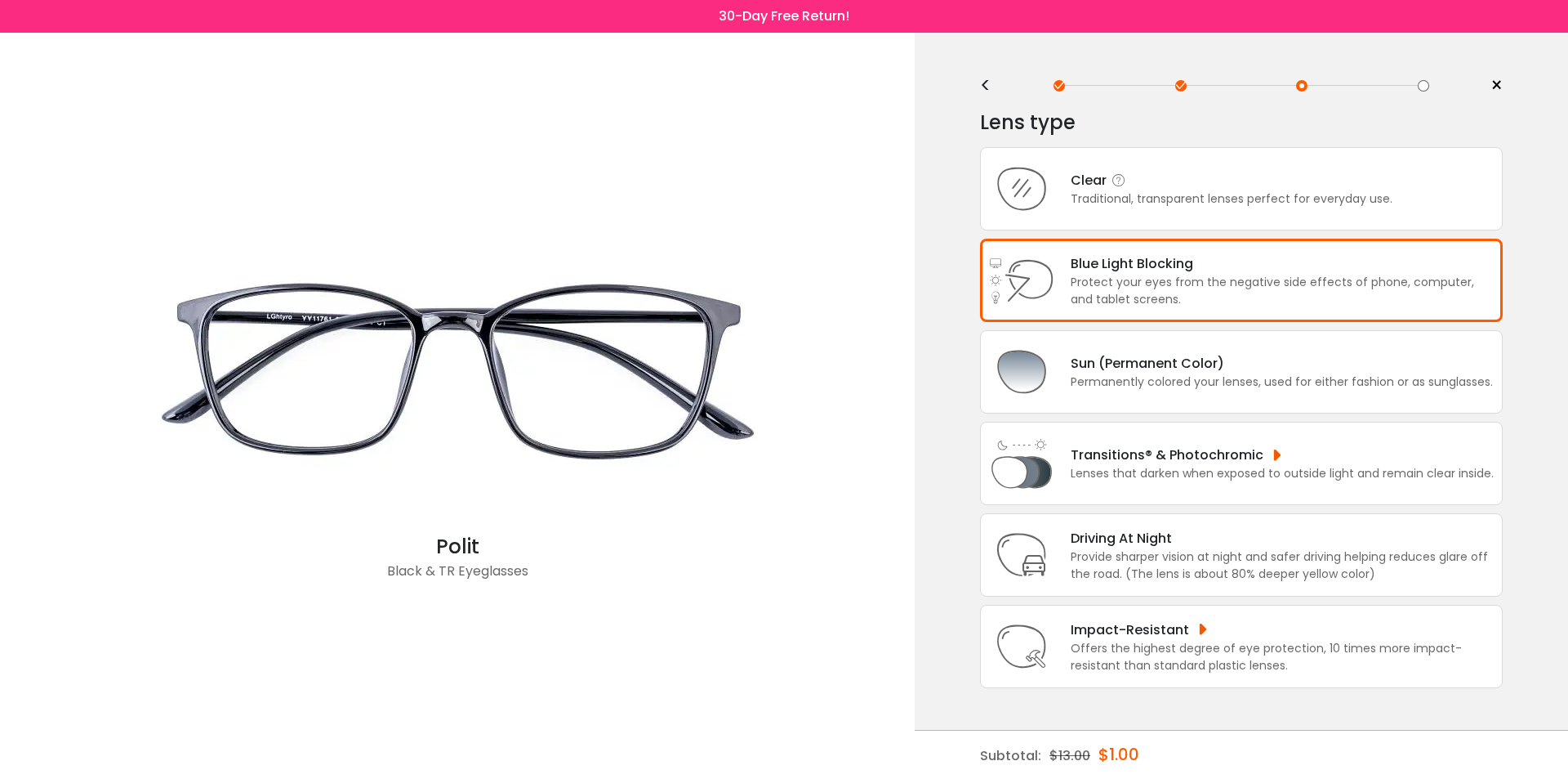
click at [1169, 191] on div "Traditional, transparent lenses perfect for everyday use." at bounding box center [1232, 198] width 322 height 17
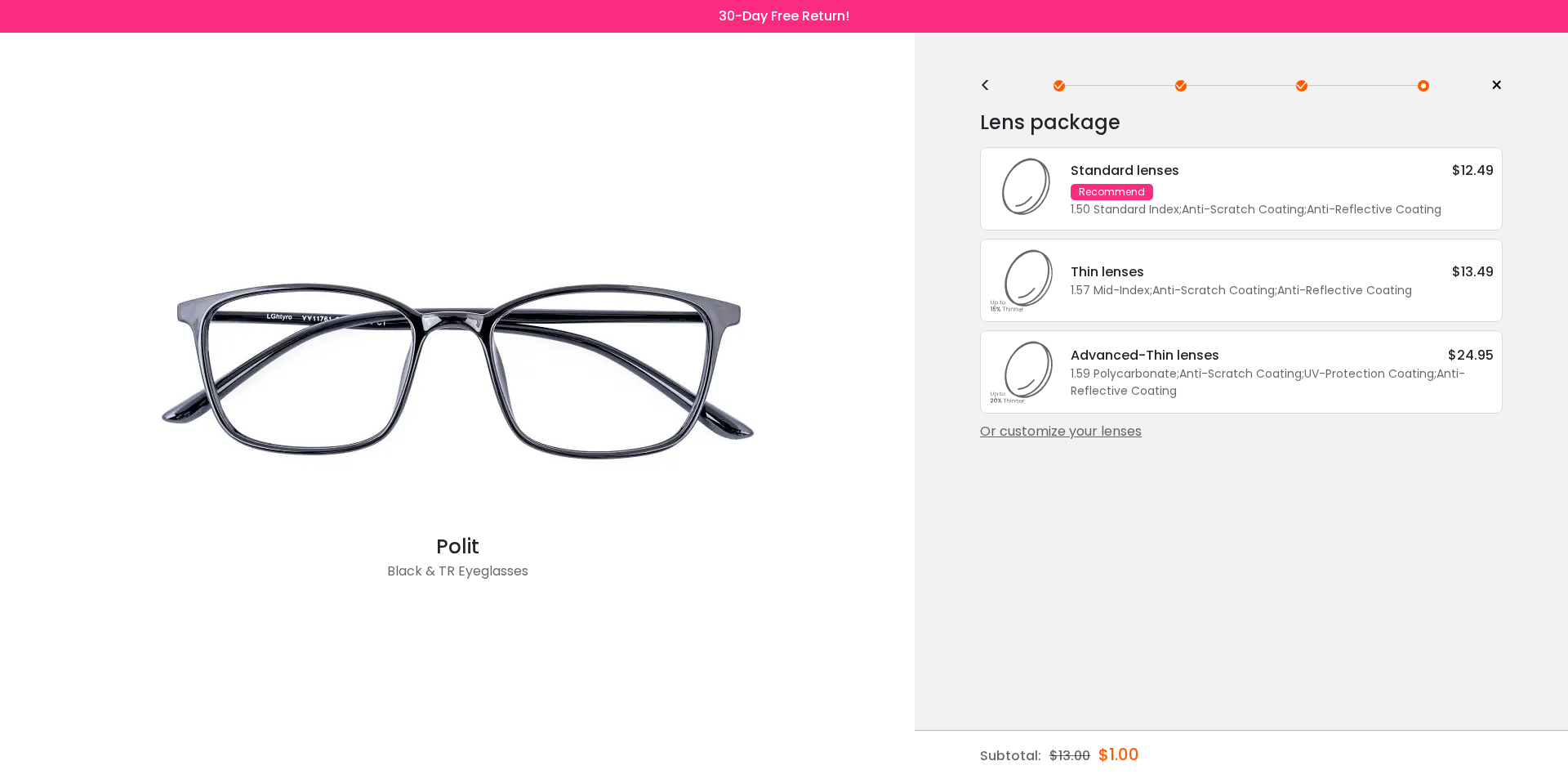
click at [1109, 427] on div "Or customize your lenses" at bounding box center [1242, 432] width 522 height 20
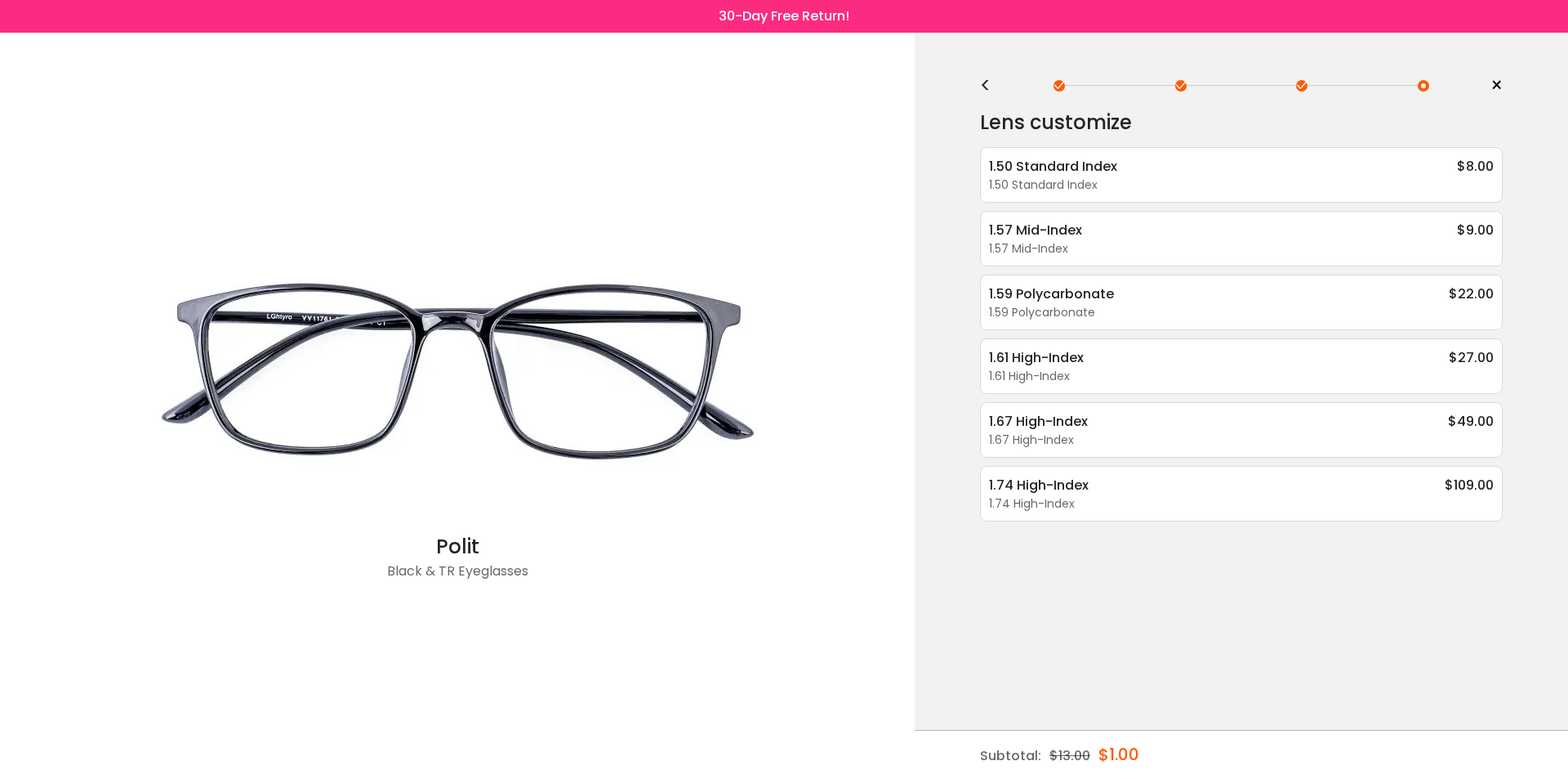
click at [985, 79] on div "<" at bounding box center [992, 85] width 25 height 13
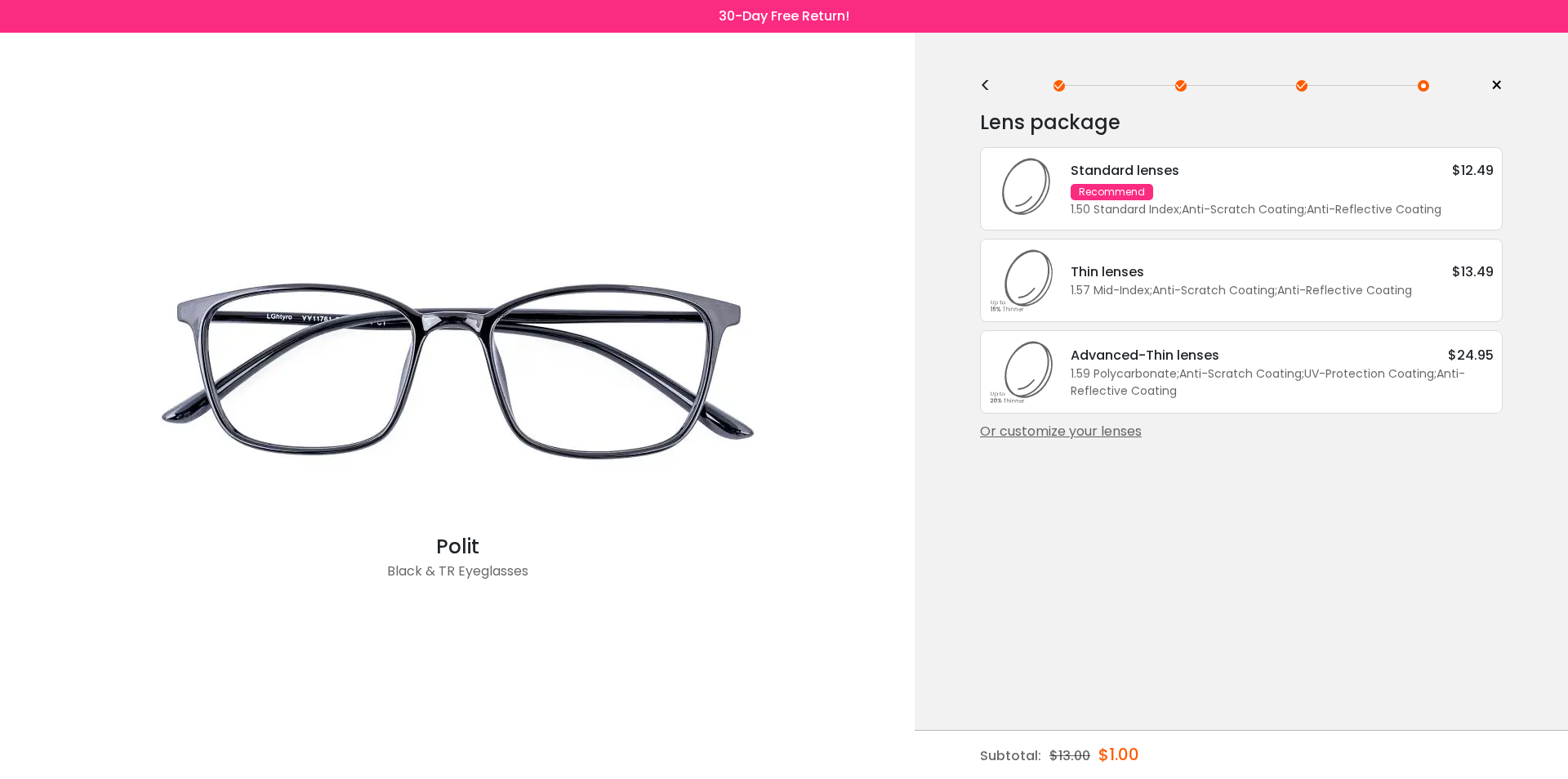
click at [1186, 178] on div "Standard lenses $12.49" at bounding box center [1282, 170] width 423 height 21
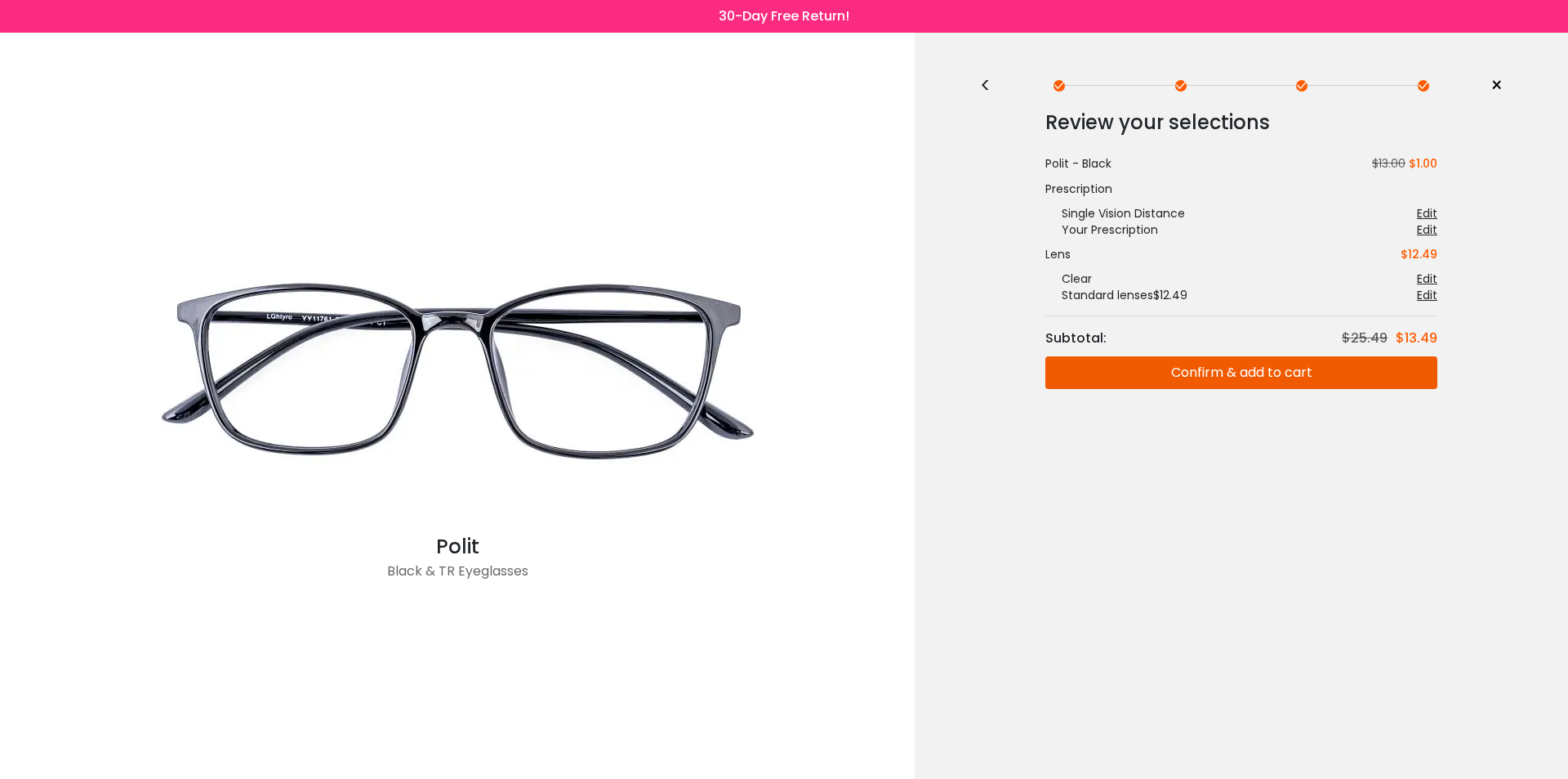
click at [1200, 372] on button "Confirm & add to cart" at bounding box center [1242, 372] width 392 height 33
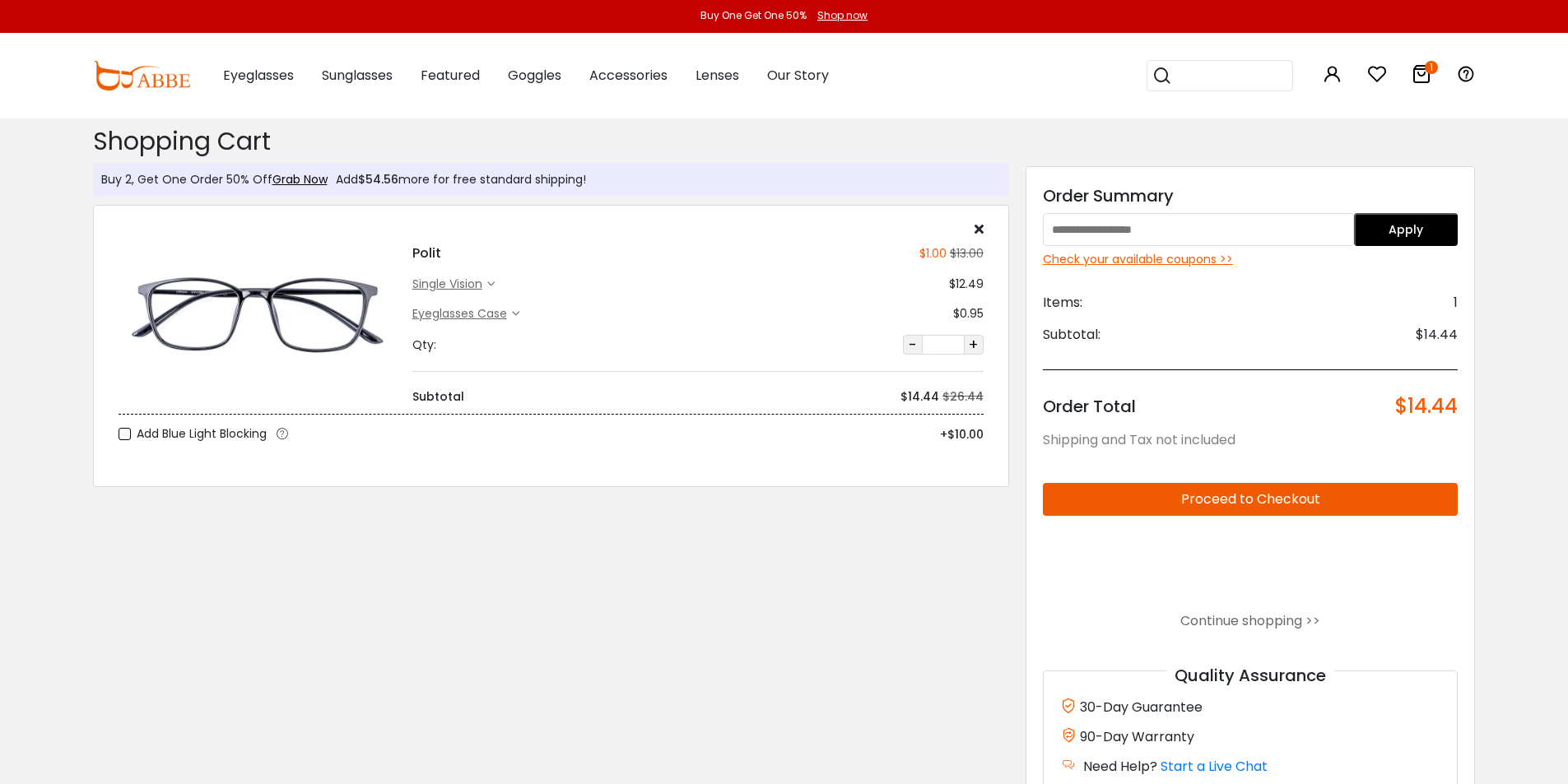
click at [1289, 230] on input "text" at bounding box center [1198, 229] width 311 height 33
click at [1107, 258] on div "Check your available coupons >>" at bounding box center [1250, 259] width 416 height 17
click at [1264, 500] on button "Proceed to Checkout" at bounding box center [1250, 499] width 416 height 33
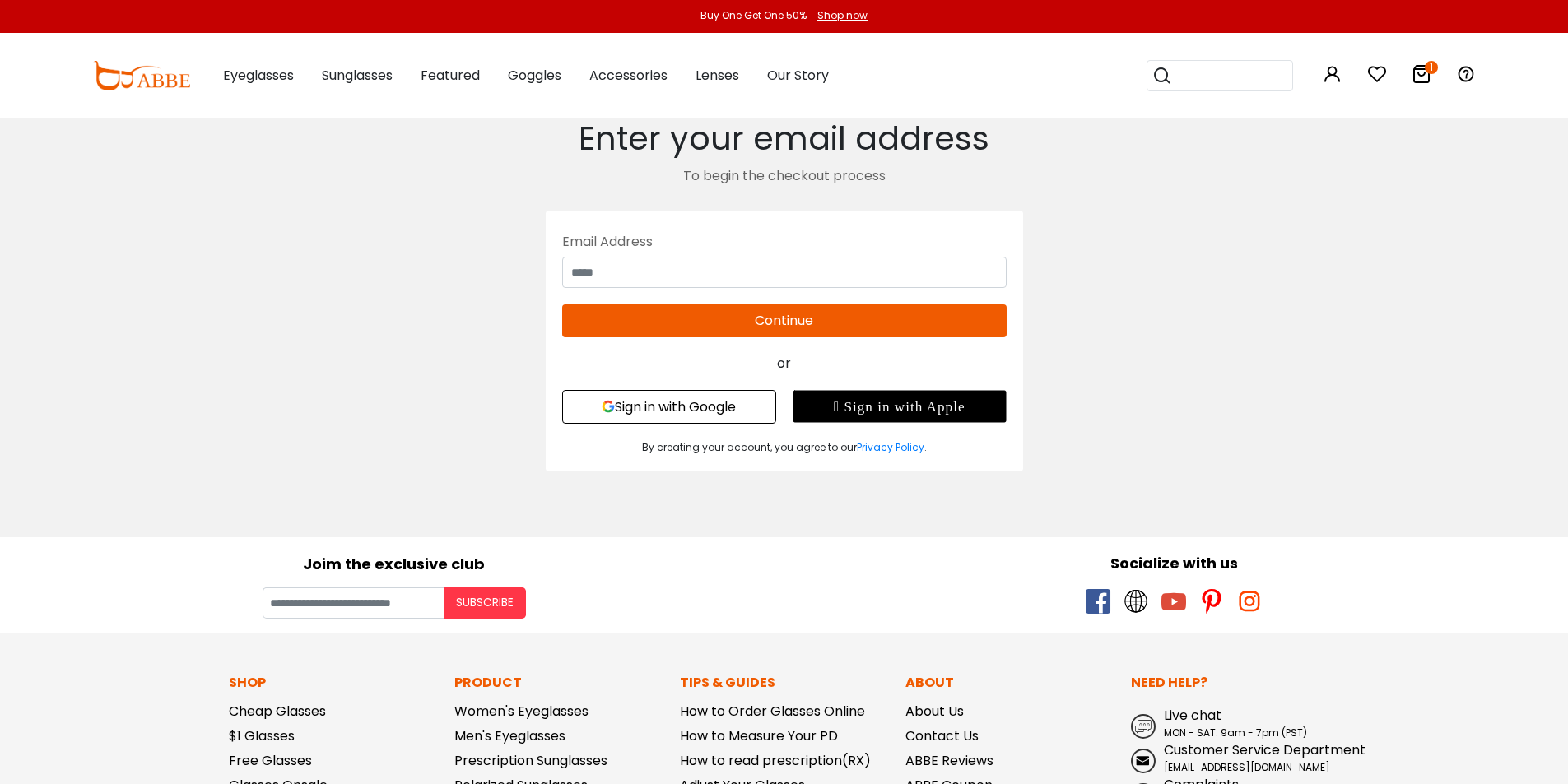
click at [710, 405] on button "Sign in with Google" at bounding box center [669, 407] width 214 height 34
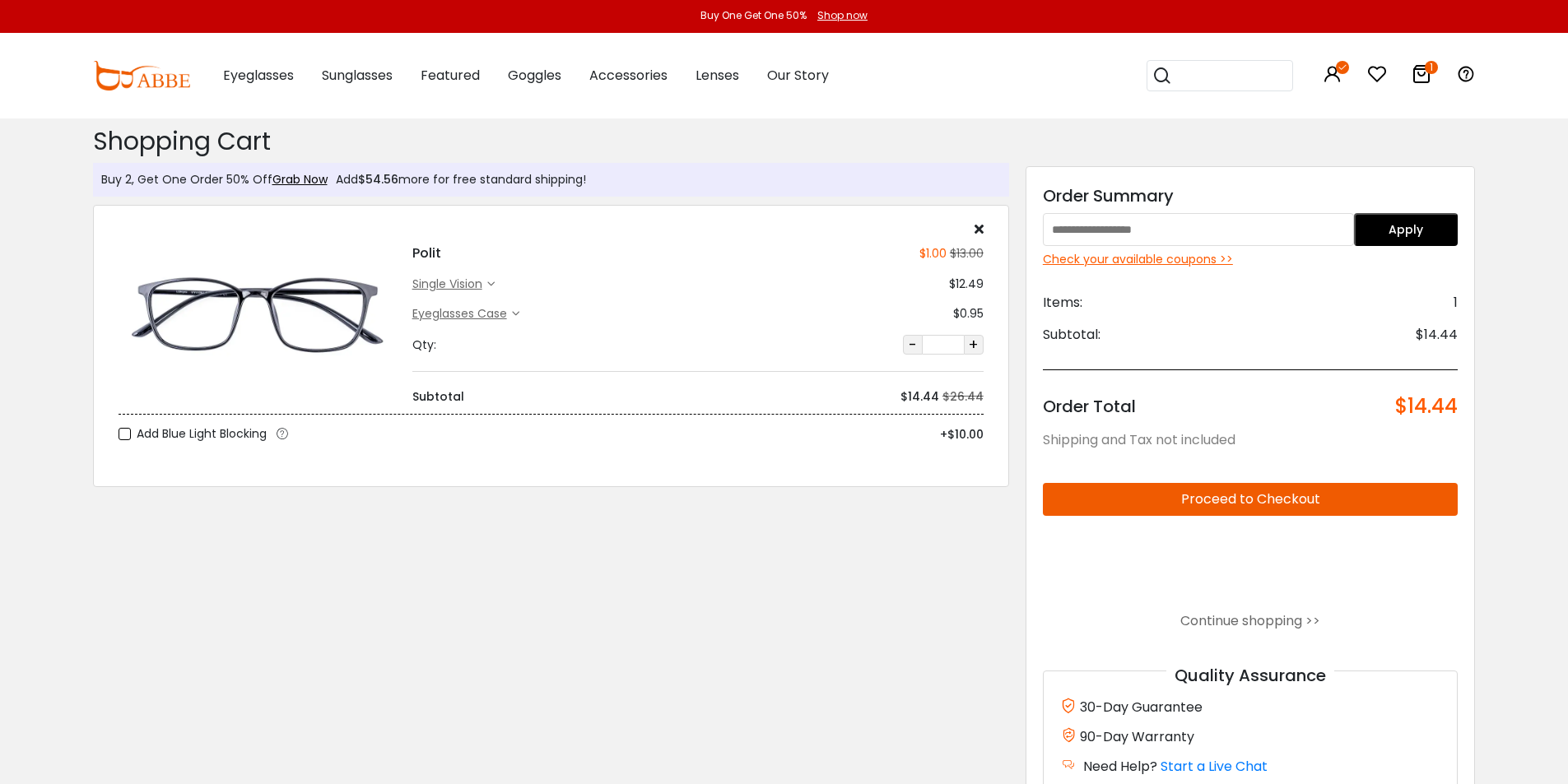
click at [1198, 504] on button "Proceed to Checkout" at bounding box center [1250, 499] width 416 height 33
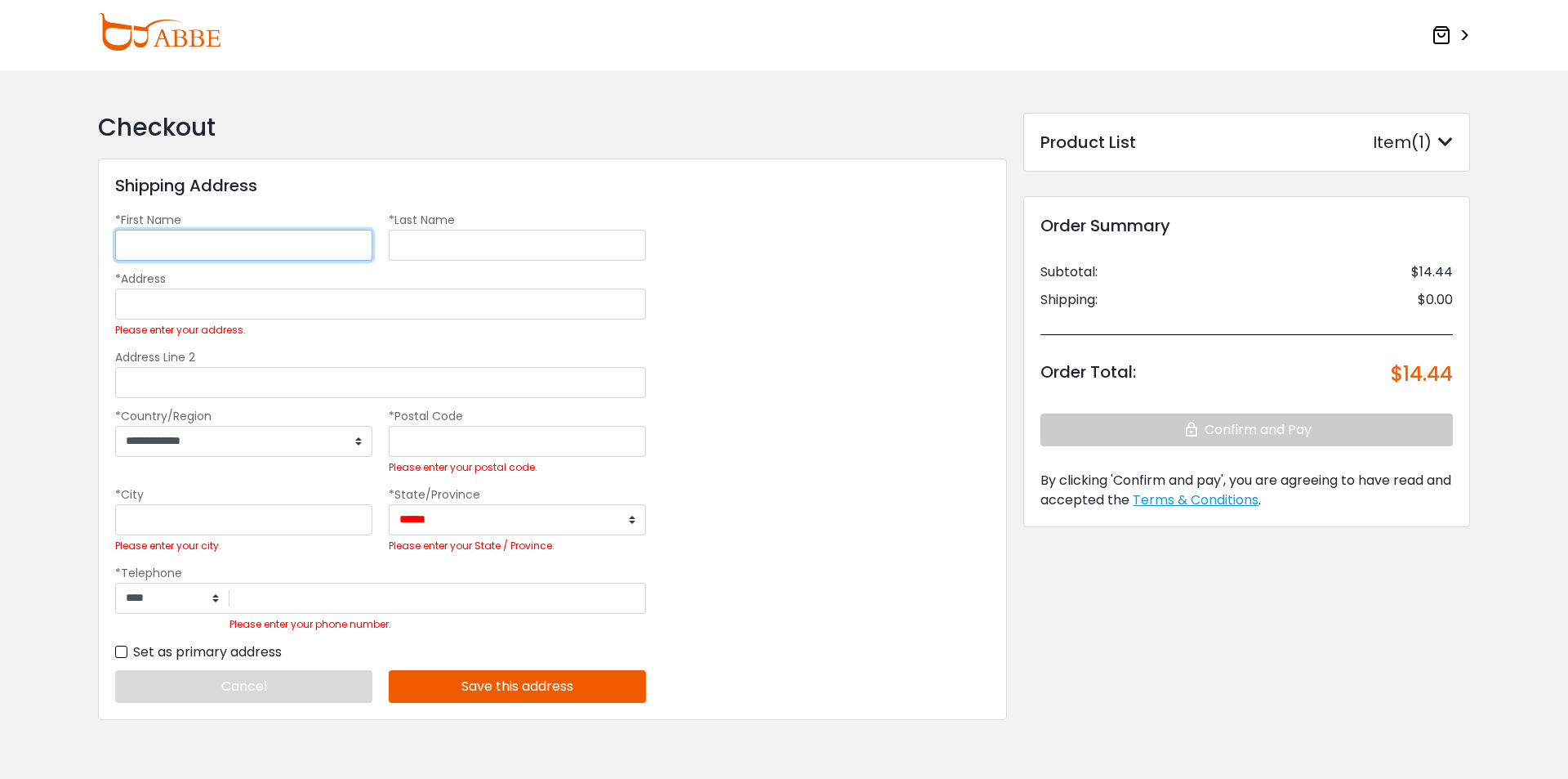
click at [318, 250] on input "*First Name" at bounding box center [243, 245] width 257 height 31
type input "*******"
type input "********"
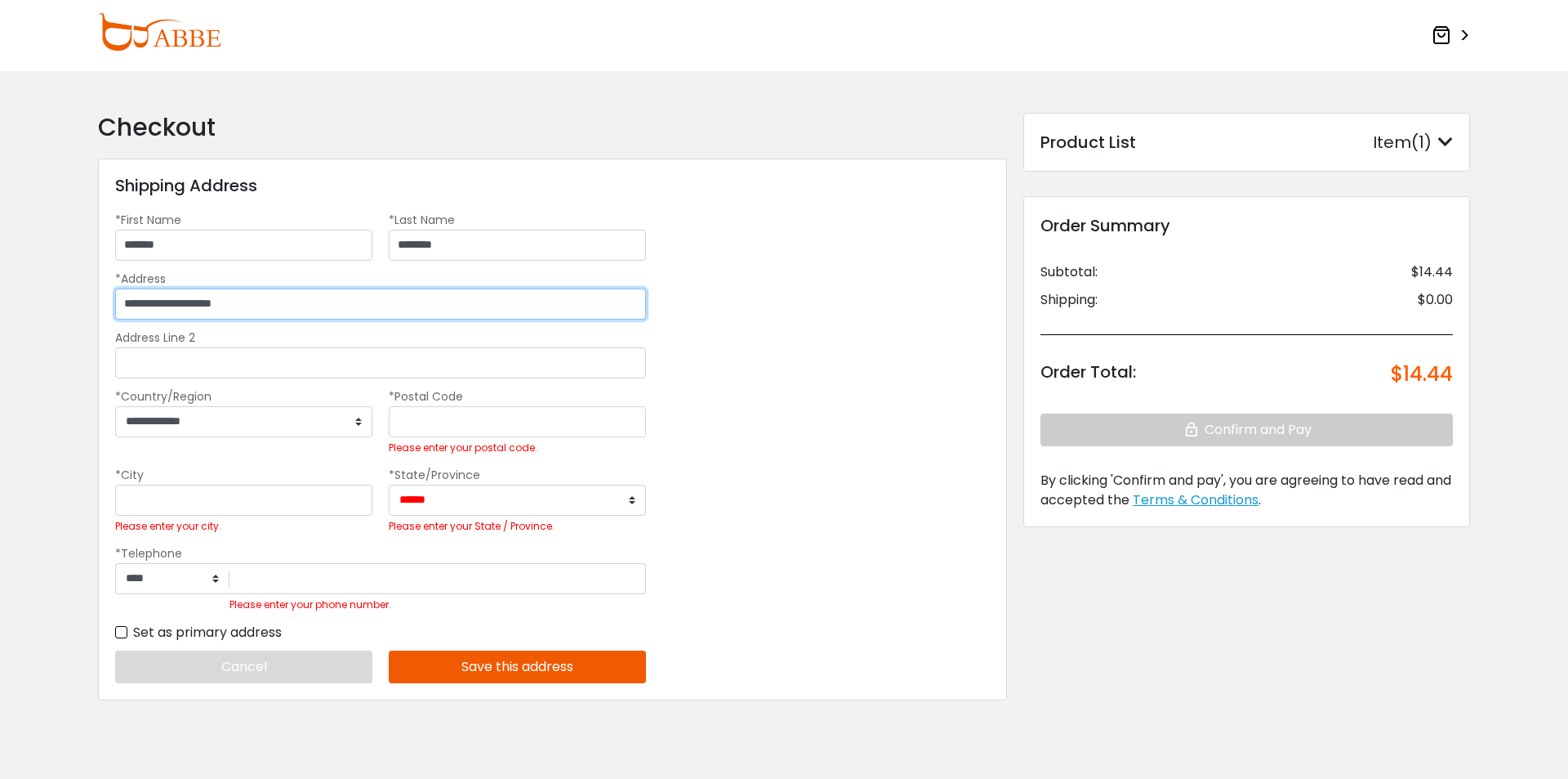
type input "**********"
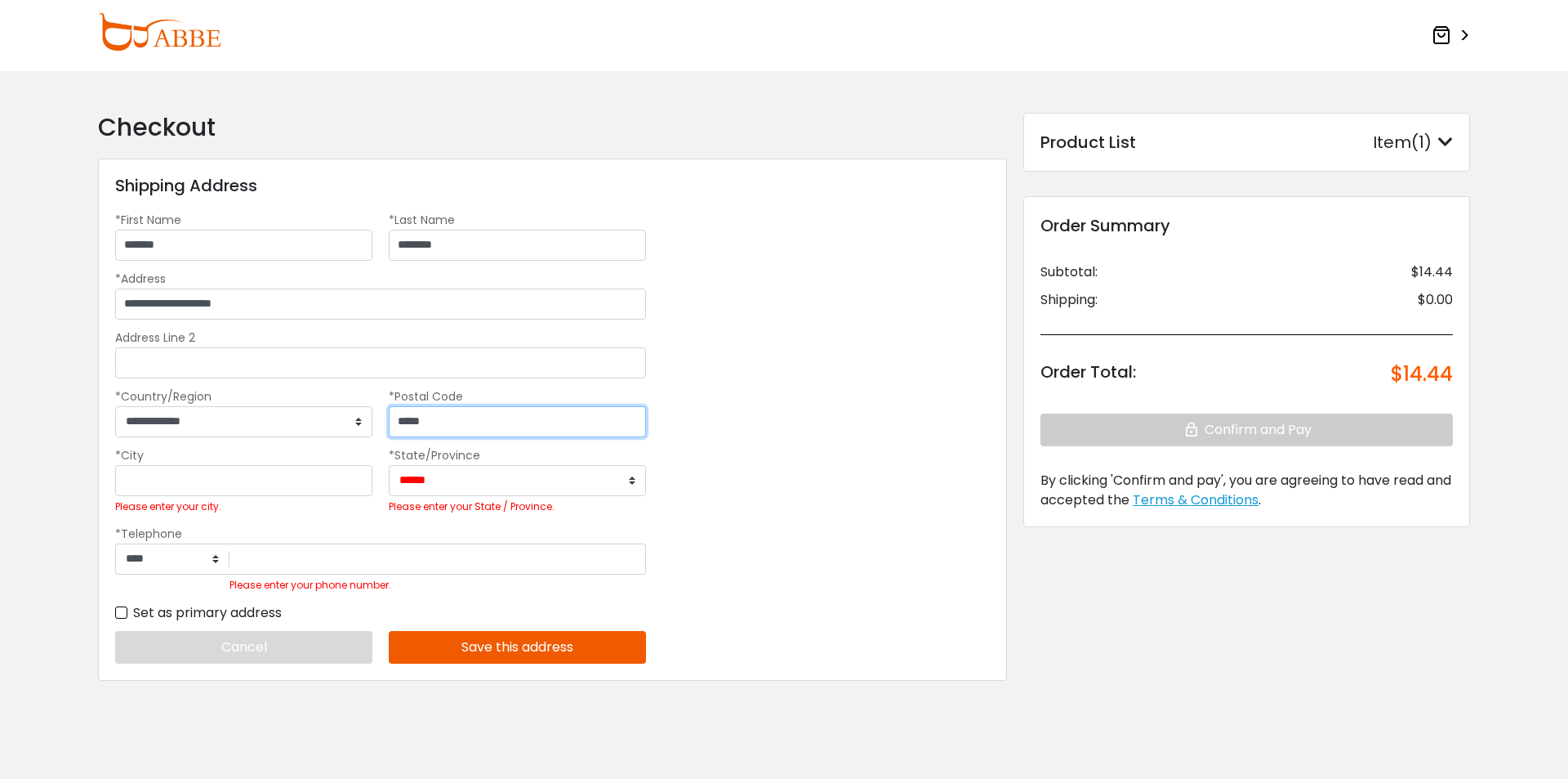
type input "*****"
click at [256, 470] on input "*City" at bounding box center [243, 480] width 257 height 31
type input "*"
type input "**********"
click at [499, 477] on select "**********" at bounding box center [517, 480] width 257 height 31
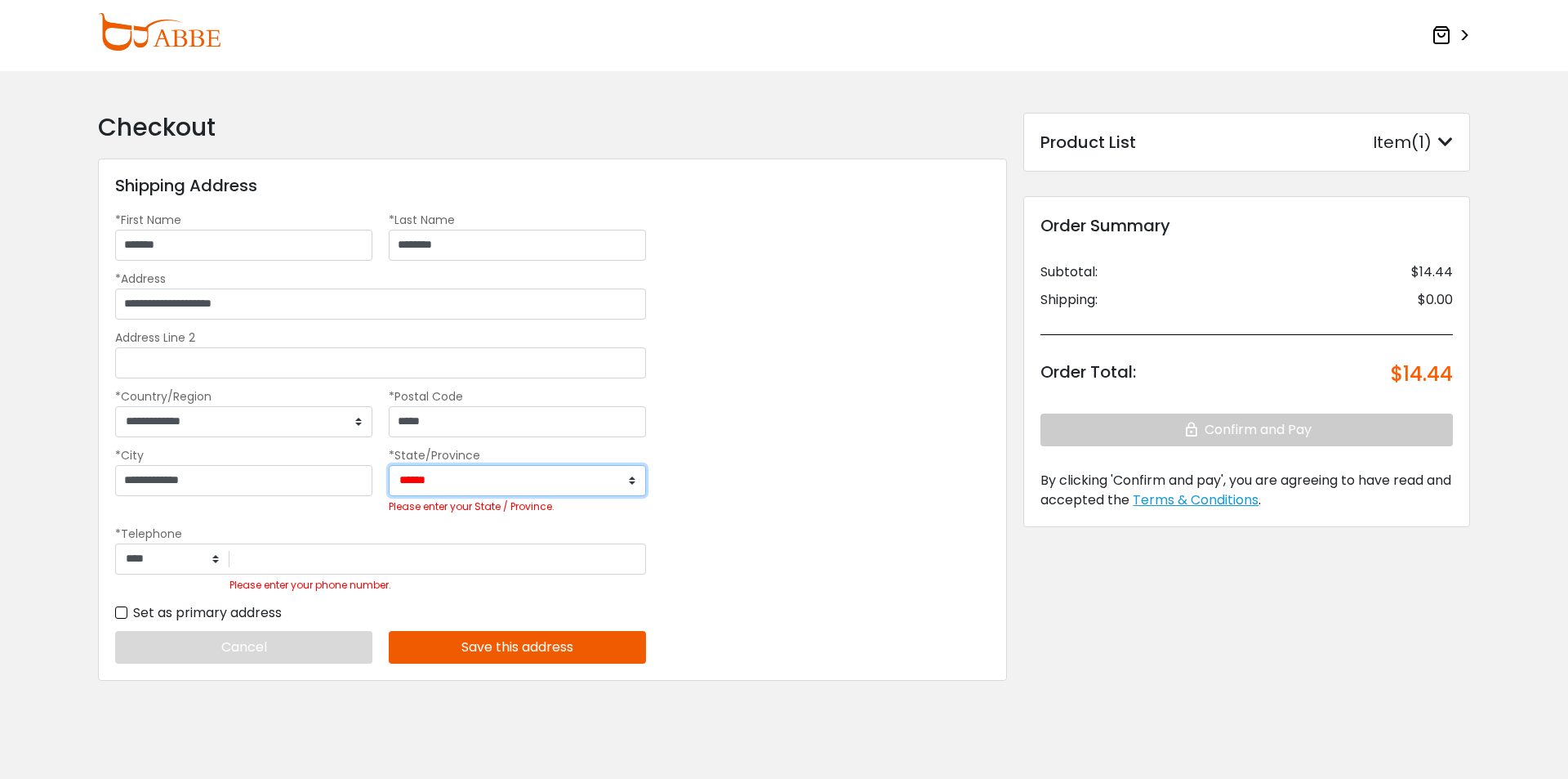
select select "**"
click at [389, 465] on select "**********" at bounding box center [517, 480] width 257 height 31
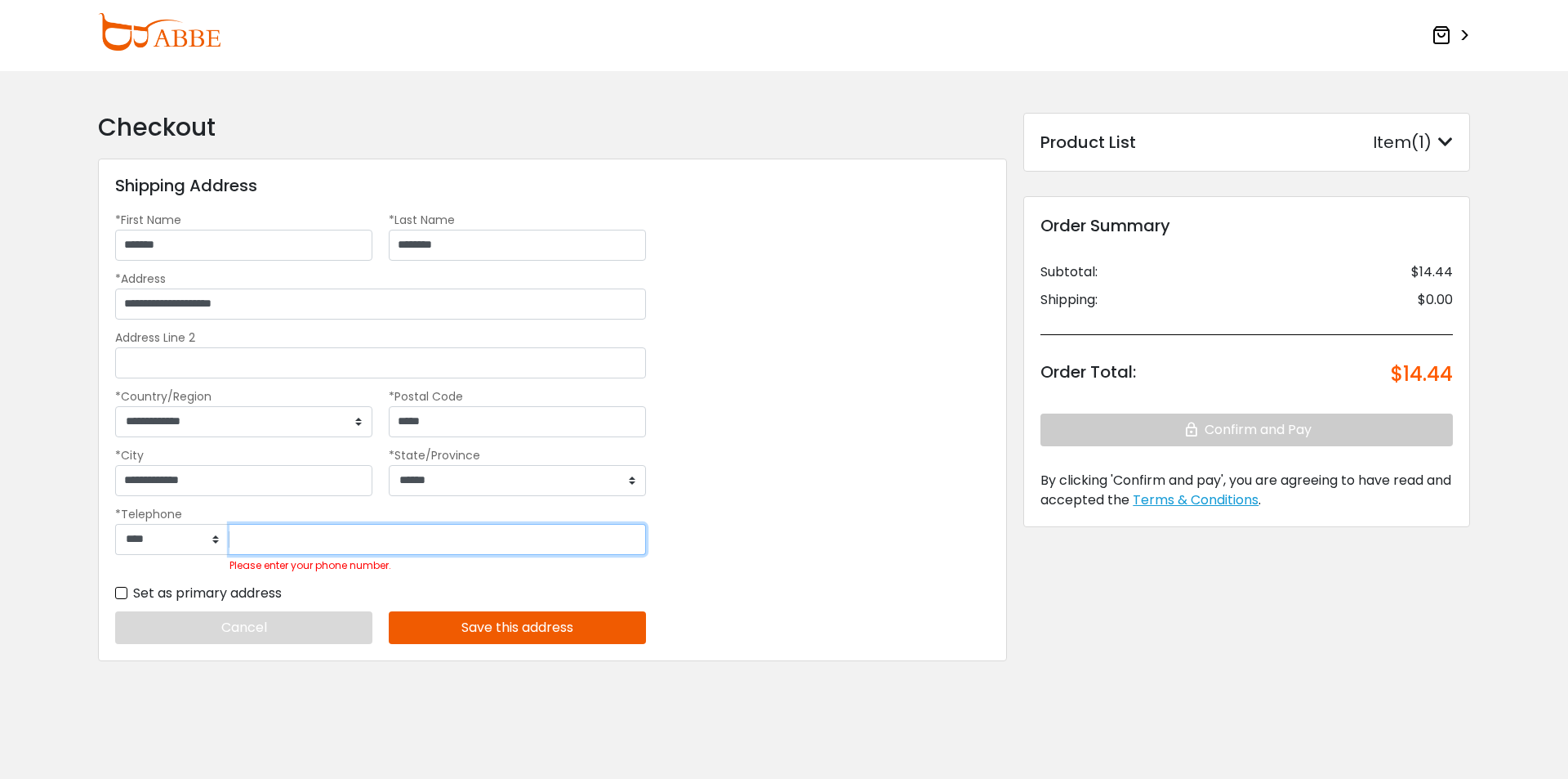
click at [334, 528] on input "Please enter your phone number." at bounding box center [438, 538] width 417 height 31
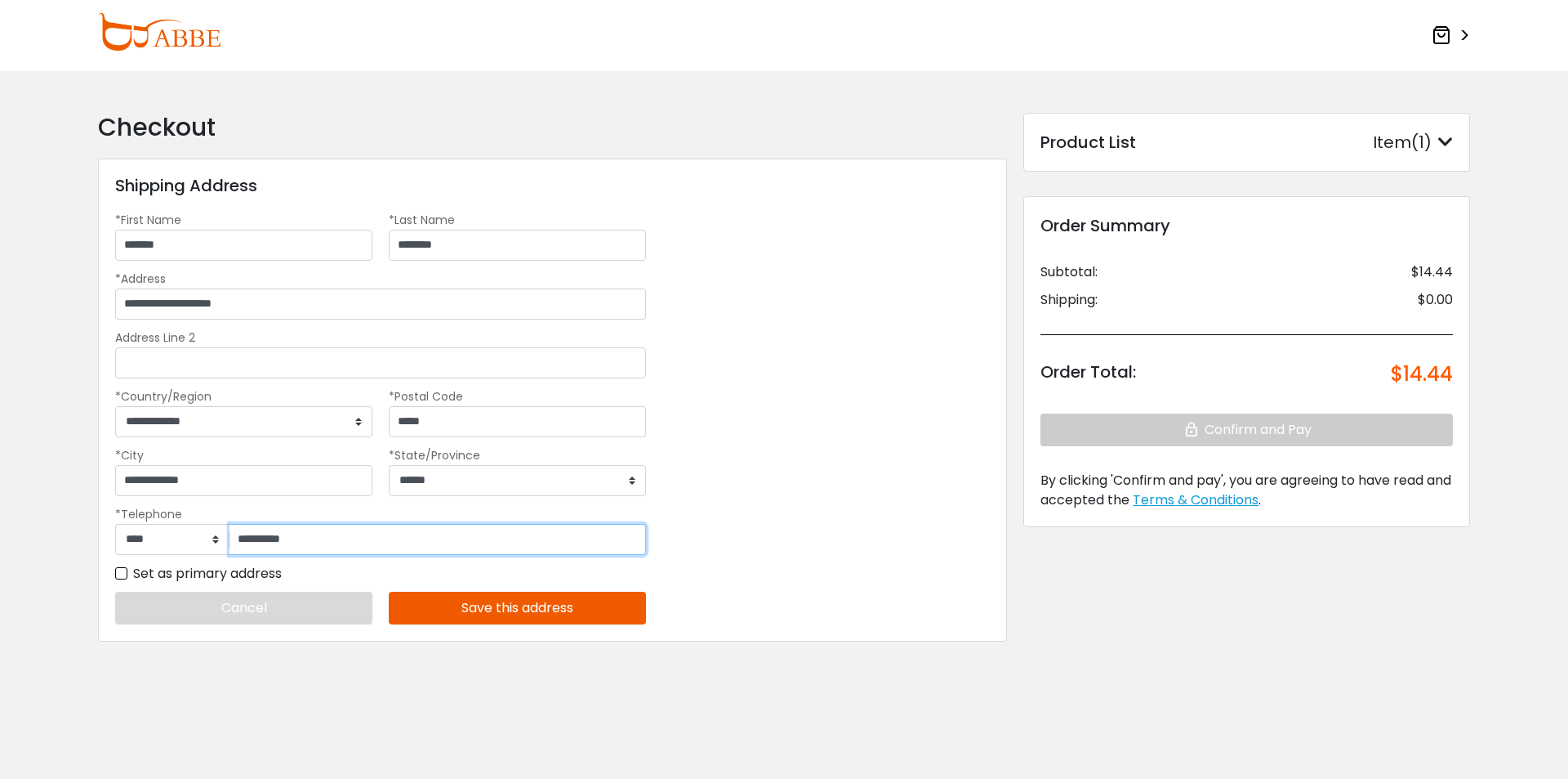
type input "**********"
click at [522, 613] on button "Save this address" at bounding box center [517, 607] width 257 height 33
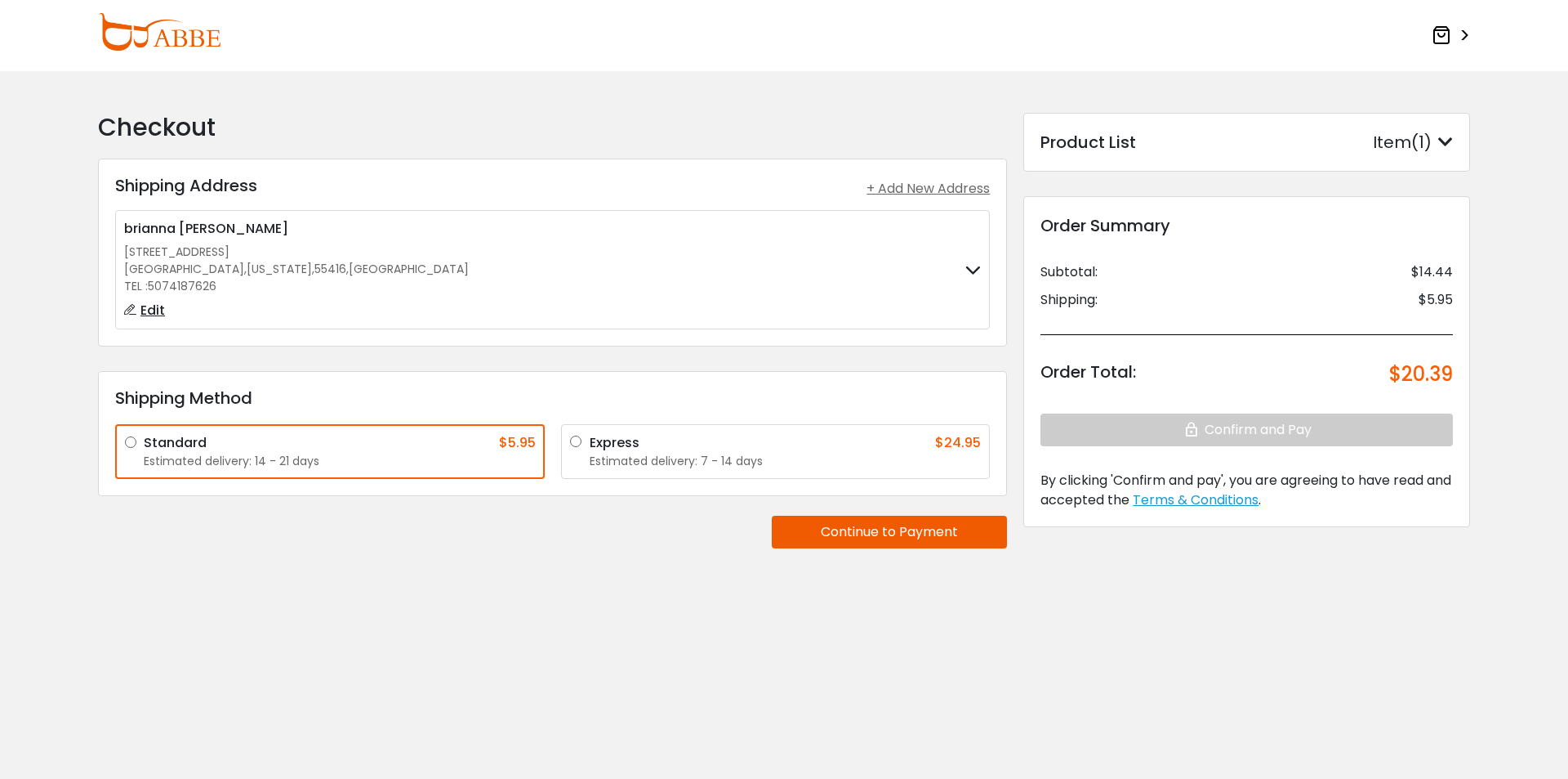
click at [1450, 37] on icon at bounding box center [1442, 35] width 20 height 20
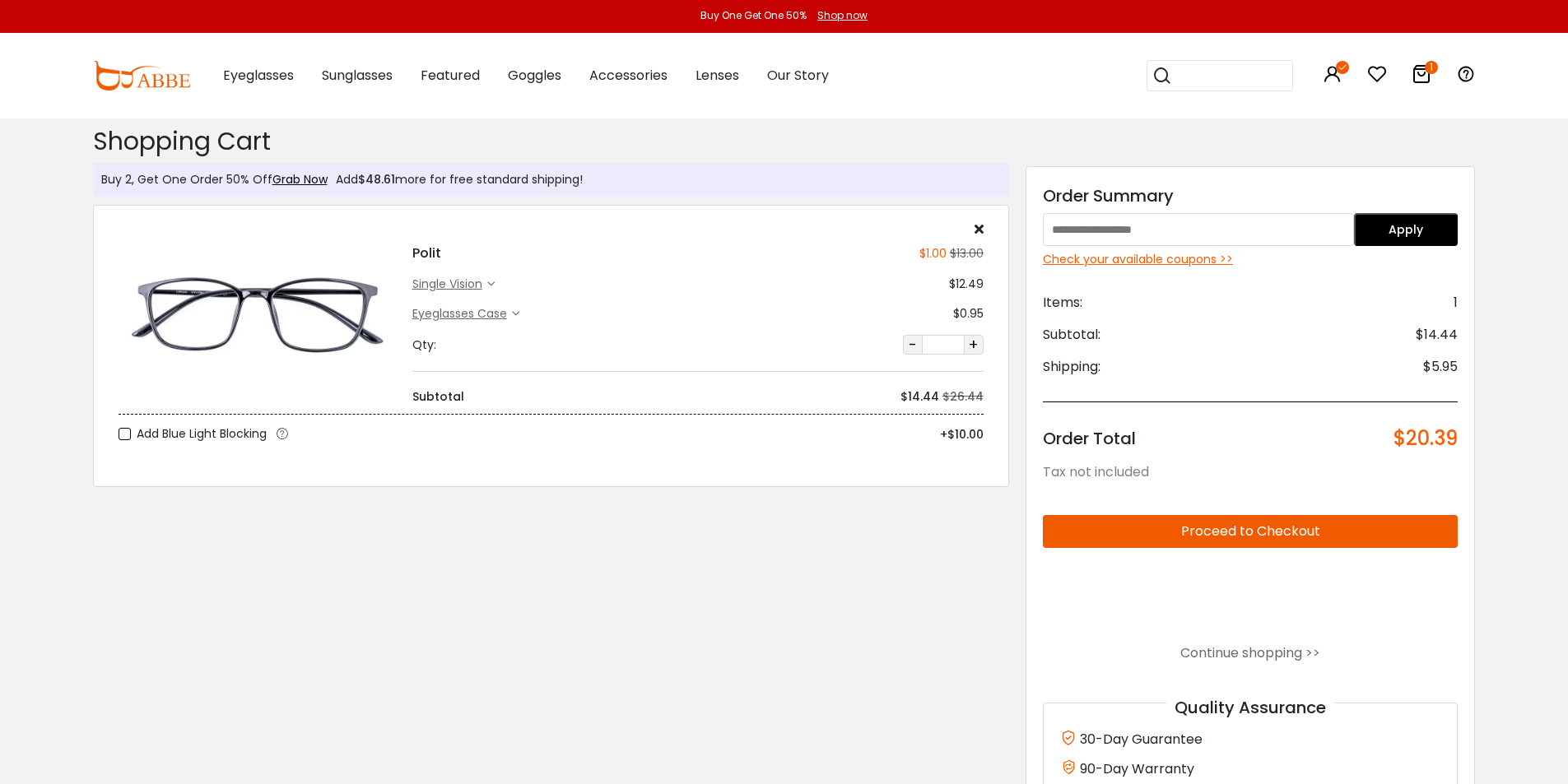
click at [1419, 74] on icon at bounding box center [1421, 74] width 20 height 20
click at [502, 311] on div "Eyeglasses Case" at bounding box center [462, 314] width 99 height 17
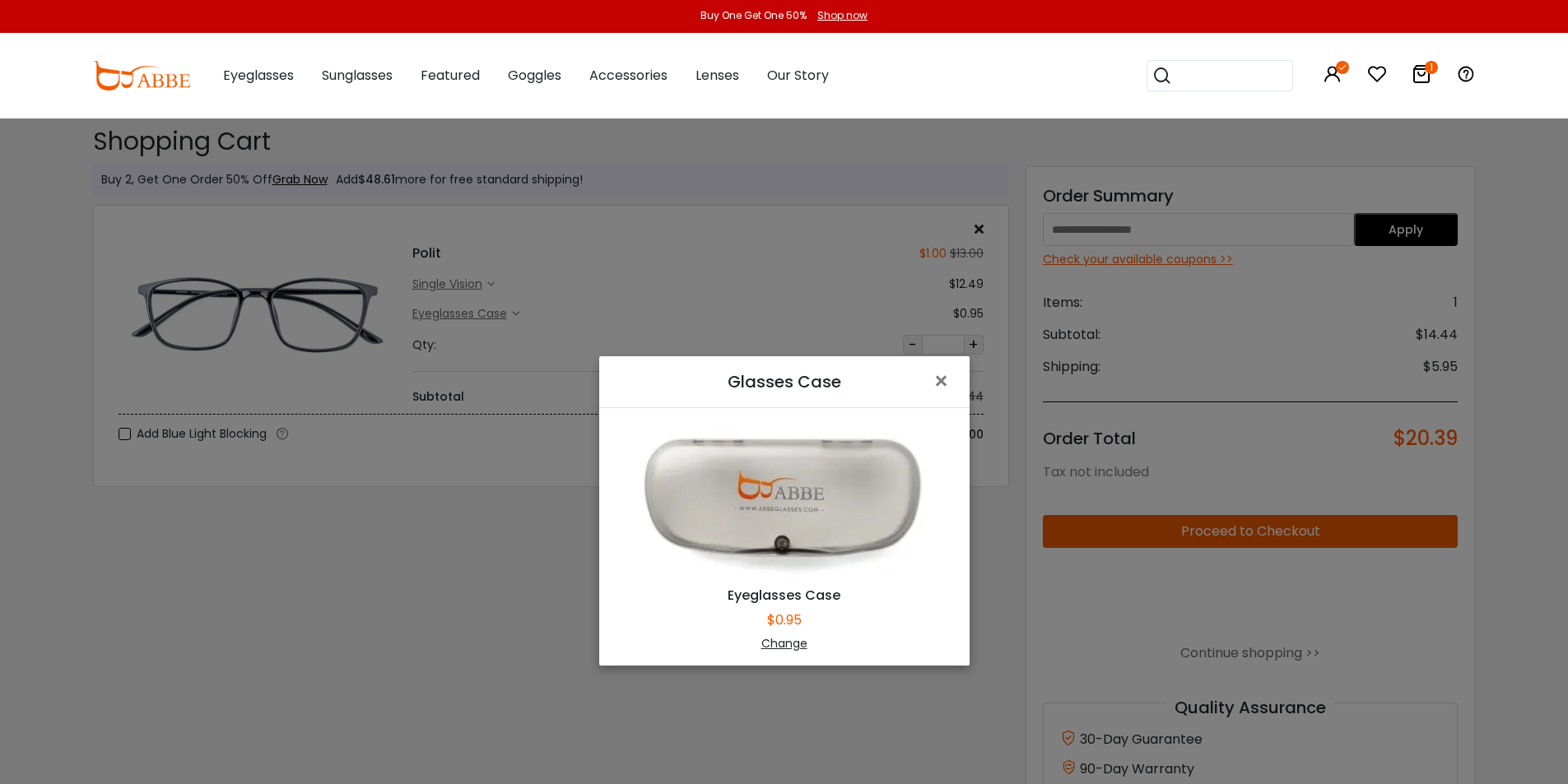
click at [506, 396] on div "Glasses Case × Eyeglasses Case $0.95 Change" at bounding box center [784, 392] width 1568 height 784
